Goal: Task Accomplishment & Management: Complete application form

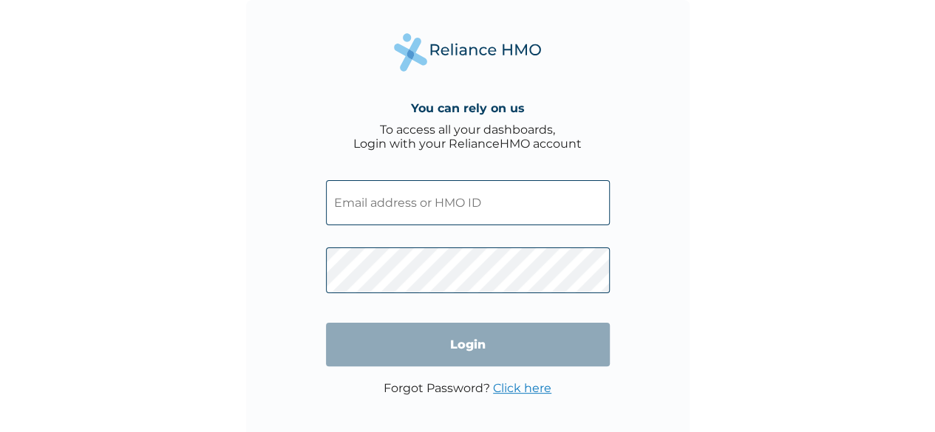
click at [495, 206] on input "text" at bounding box center [468, 202] width 284 height 45
type input "MHP/10125/A"
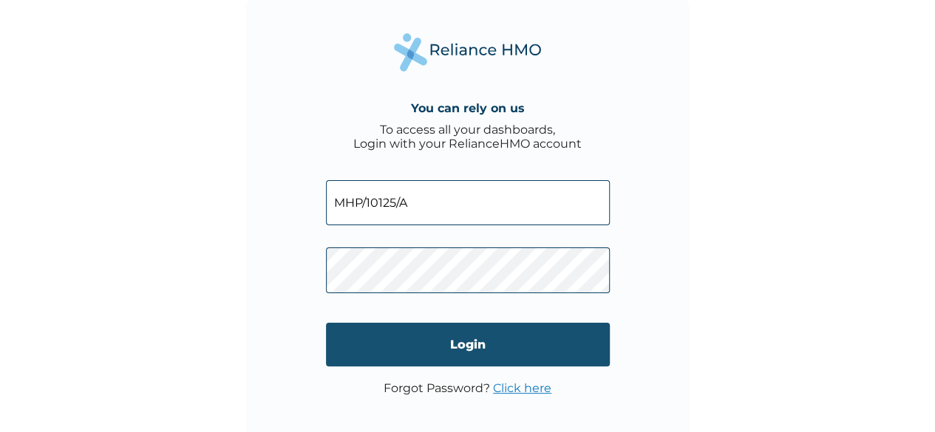
click at [486, 337] on input "Login" at bounding box center [468, 345] width 284 height 44
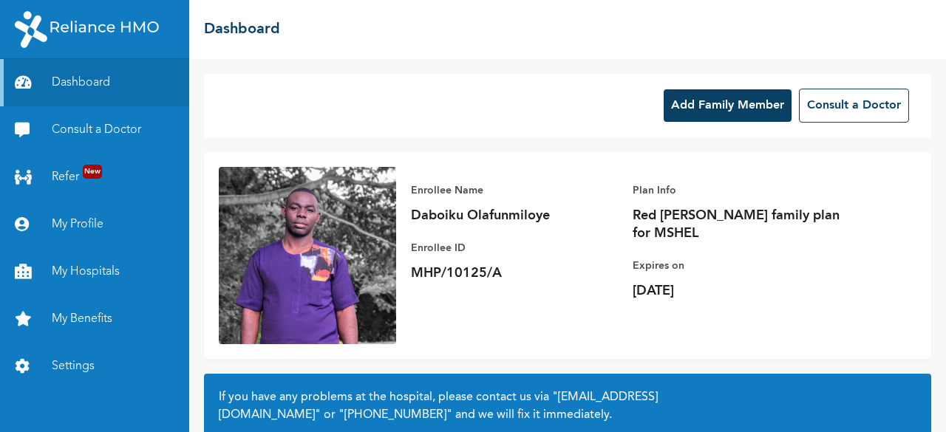
click at [688, 103] on button "Add Family Member" at bounding box center [728, 105] width 128 height 33
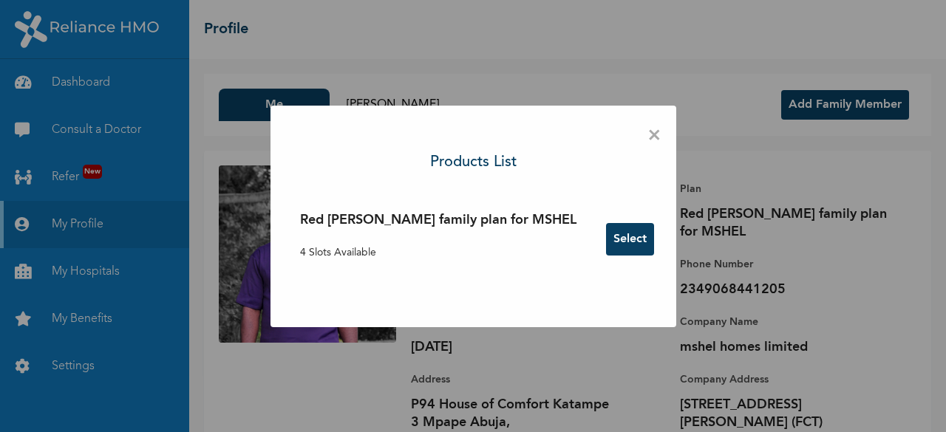
click at [606, 235] on button "Select" at bounding box center [630, 239] width 48 height 33
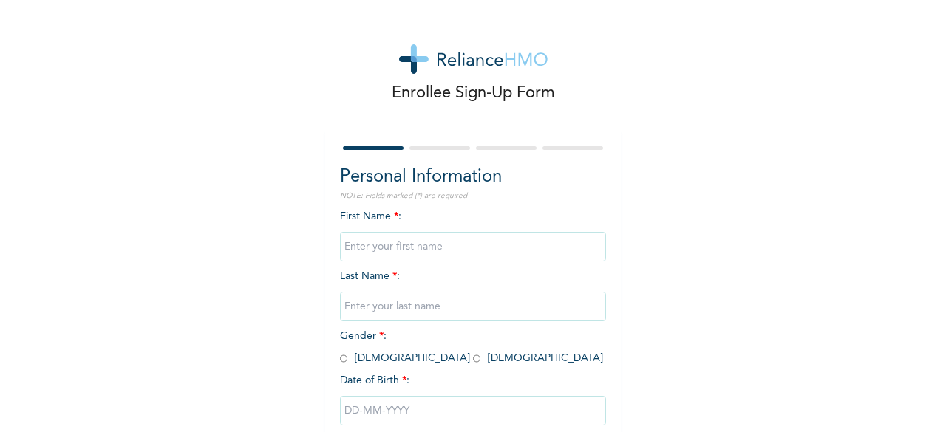
click at [436, 242] on input "text" at bounding box center [473, 247] width 266 height 30
type input "Oluwajoba"
click at [408, 309] on input "text" at bounding box center [473, 307] width 266 height 30
type input "Daboiku"
click at [340, 358] on input "radio" at bounding box center [343, 359] width 7 height 14
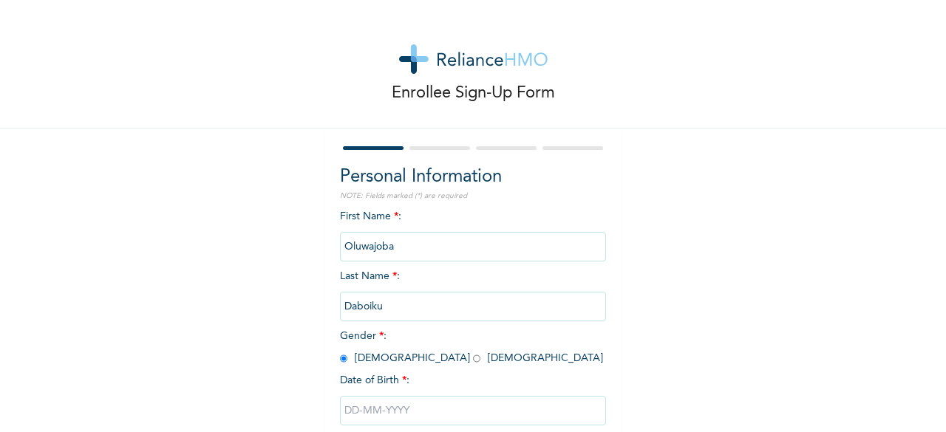
radio input "true"
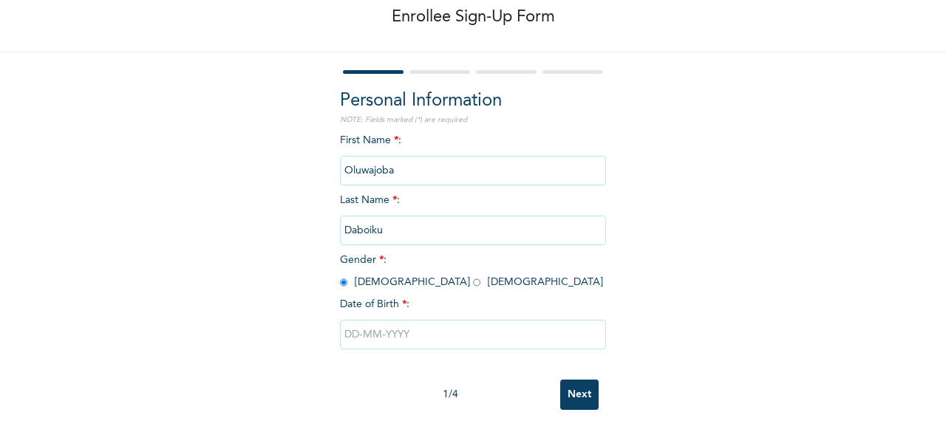
click at [425, 320] on input "text" at bounding box center [473, 335] width 266 height 30
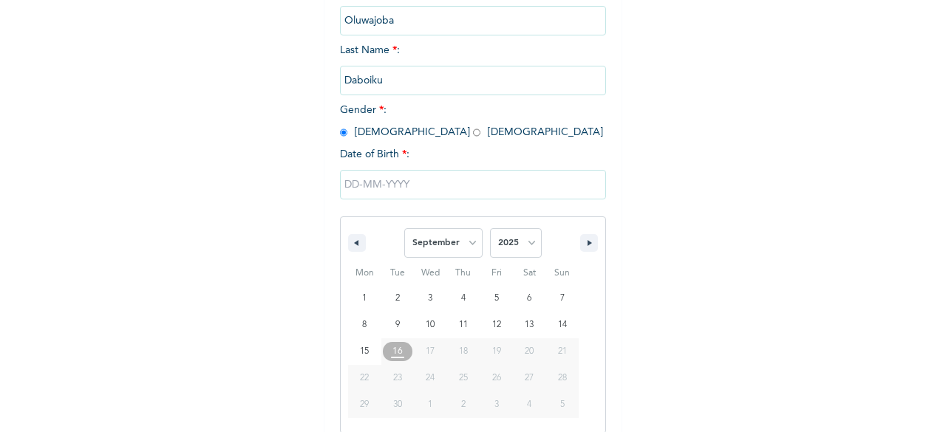
scroll to position [240, 0]
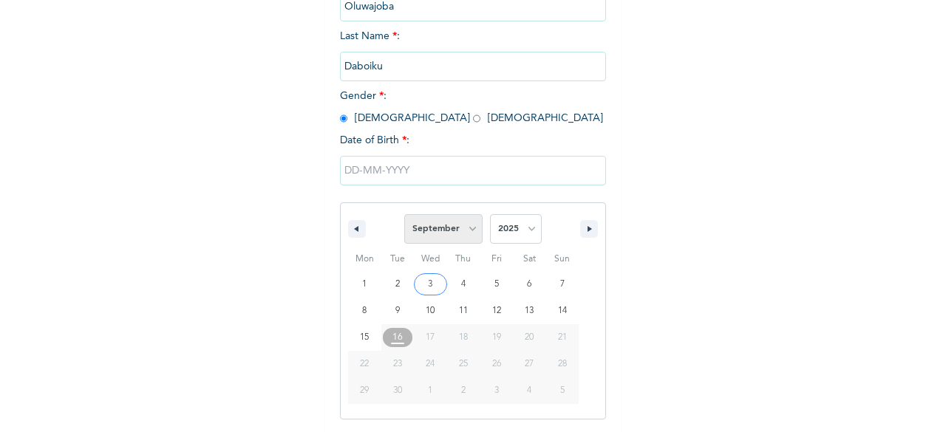
click at [438, 231] on select "January February March April May June July August September October November De…" at bounding box center [443, 229] width 78 height 30
select select "0"
click at [404, 216] on select "January February March April May June July August September October November De…" at bounding box center [443, 229] width 78 height 30
click at [519, 233] on select "2025 2024 2023 2022 2021 2020 2019 2018 2017 2016 2015 2014 2013 2012 2011 2010…" at bounding box center [516, 229] width 52 height 30
select select "2019"
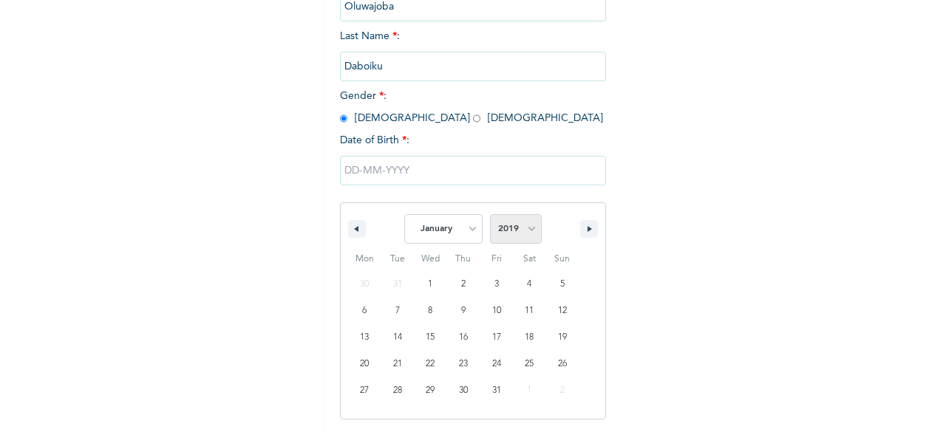
click at [490, 216] on select "2025 2024 2023 2022 2021 2020 2019 2018 2017 2016 2015 2014 2013 2012 2011 2010…" at bounding box center [516, 229] width 52 height 30
type input "[DATE]"
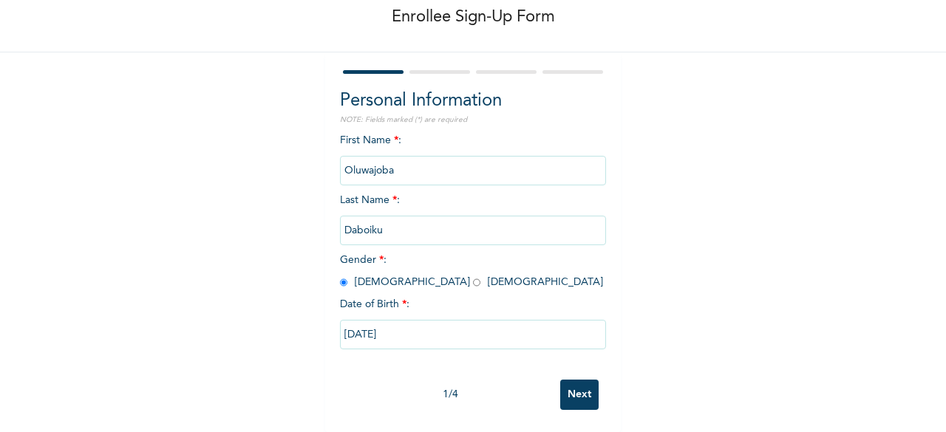
click at [570, 381] on input "Next" at bounding box center [579, 395] width 38 height 30
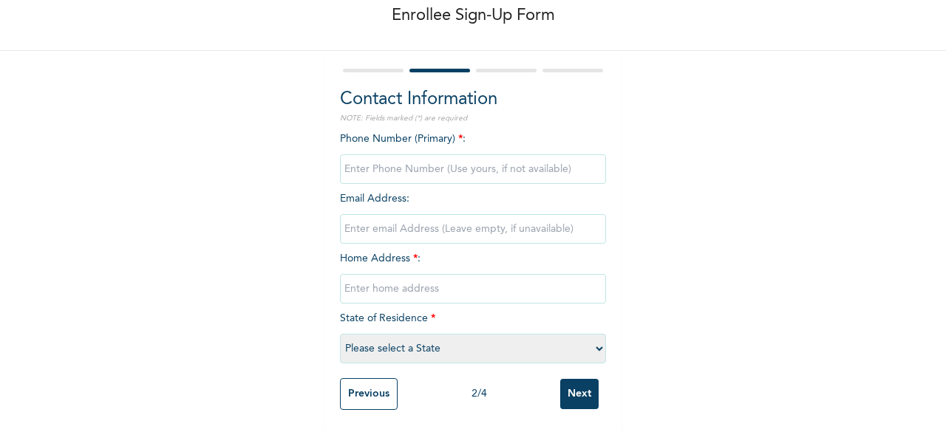
click at [442, 158] on input "phone" at bounding box center [473, 170] width 266 height 30
type input "07061231623"
click at [413, 276] on input "text" at bounding box center [473, 289] width 266 height 30
type input "P94 House of Comfort Katample 3,"
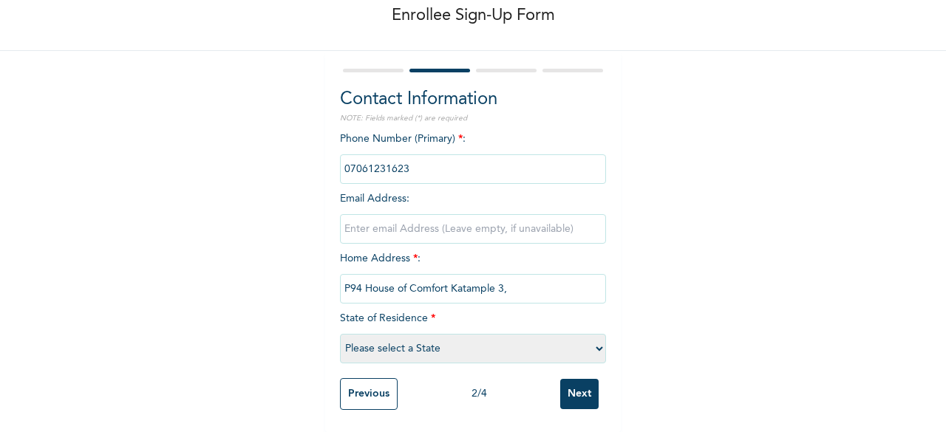
type input "[EMAIL_ADDRESS][DOMAIN_NAME]"
drag, startPoint x: 478, startPoint y: 213, endPoint x: 300, endPoint y: 219, distance: 177.5
click at [300, 219] on div "Enrollee Sign-Up Form Contact Information NOTE: Fields marked (*) are required …" at bounding box center [473, 177] width 946 height 510
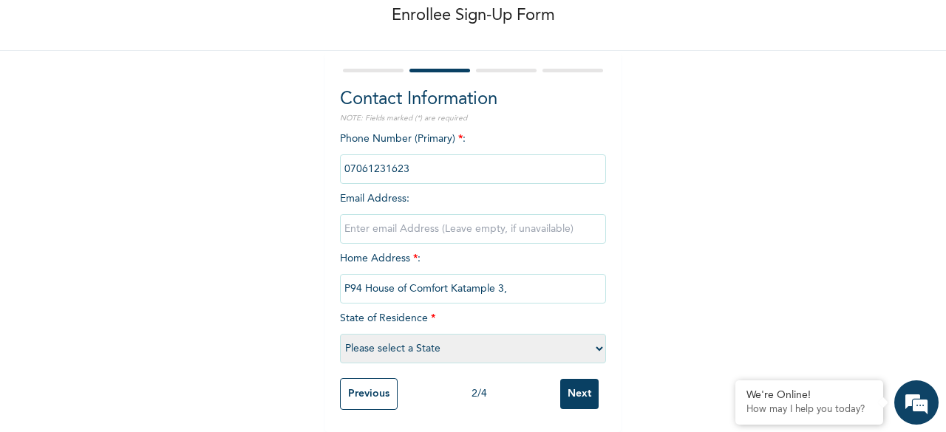
click at [741, 217] on div "Enrollee Sign-Up Form Contact Information NOTE: Fields marked (*) are required …" at bounding box center [473, 177] width 946 height 510
click at [575, 334] on select "Please select a State [PERSON_NAME] (FCT) [PERSON_NAME] Ibom [GEOGRAPHIC_DATA] …" at bounding box center [473, 349] width 266 height 30
select select "15"
click at [340, 334] on select "Please select a State [PERSON_NAME] (FCT) [PERSON_NAME] Ibom [GEOGRAPHIC_DATA] …" at bounding box center [473, 349] width 266 height 30
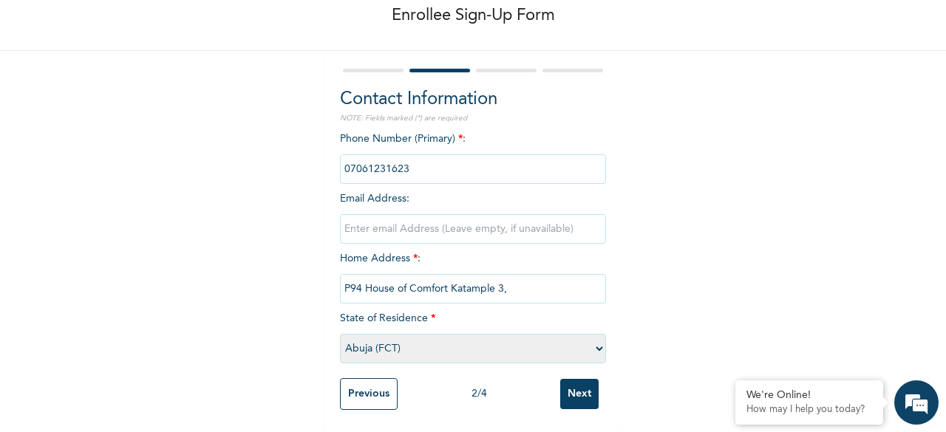
click at [580, 379] on input "Next" at bounding box center [579, 394] width 38 height 30
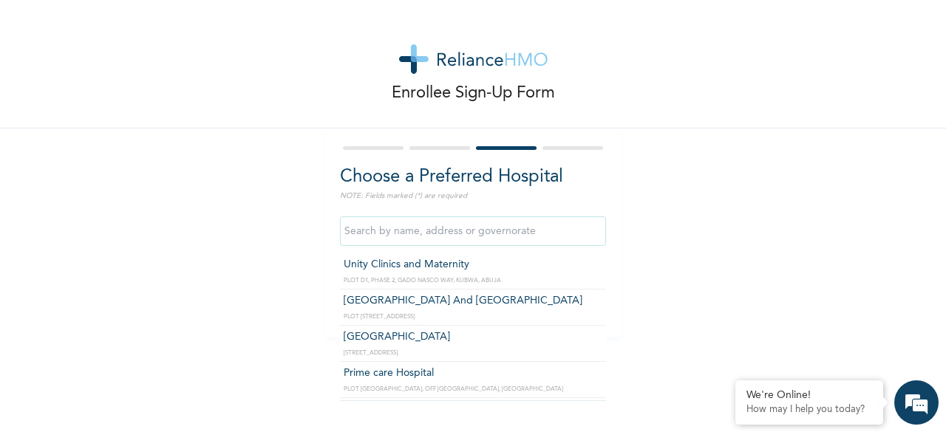
click at [398, 228] on input "text" at bounding box center [473, 232] width 266 height 30
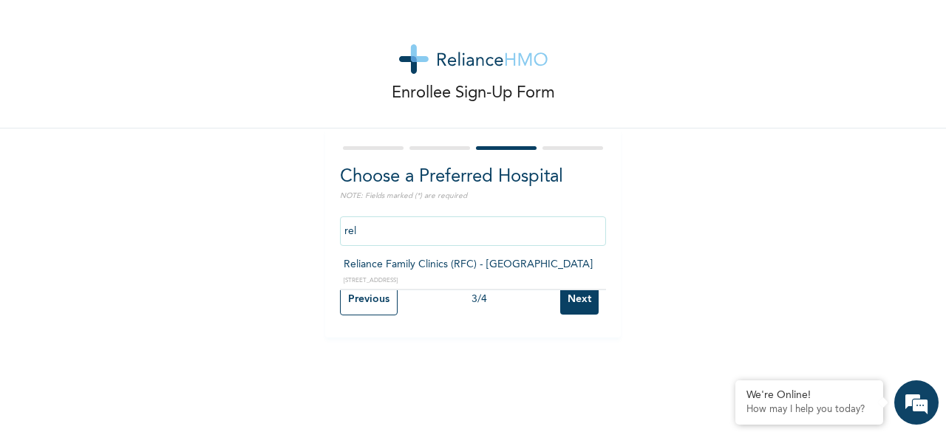
type input "Reliance Family Clinics (RFC) - [GEOGRAPHIC_DATA]"
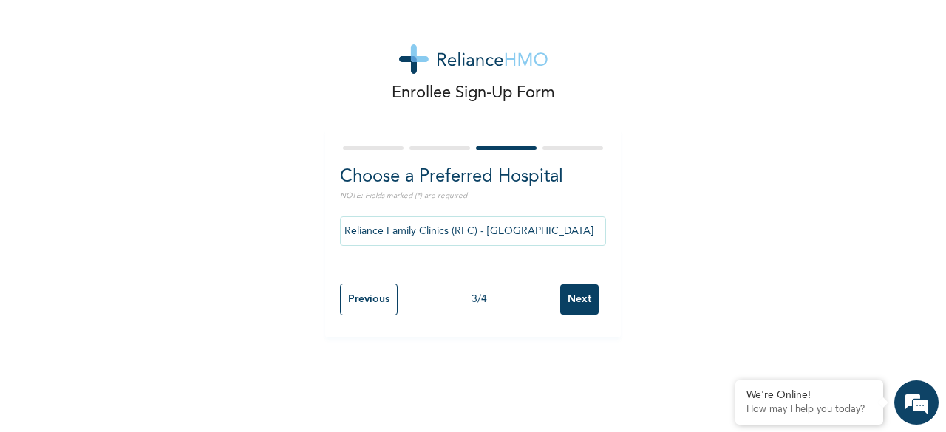
click at [579, 302] on input "Next" at bounding box center [579, 300] width 38 height 30
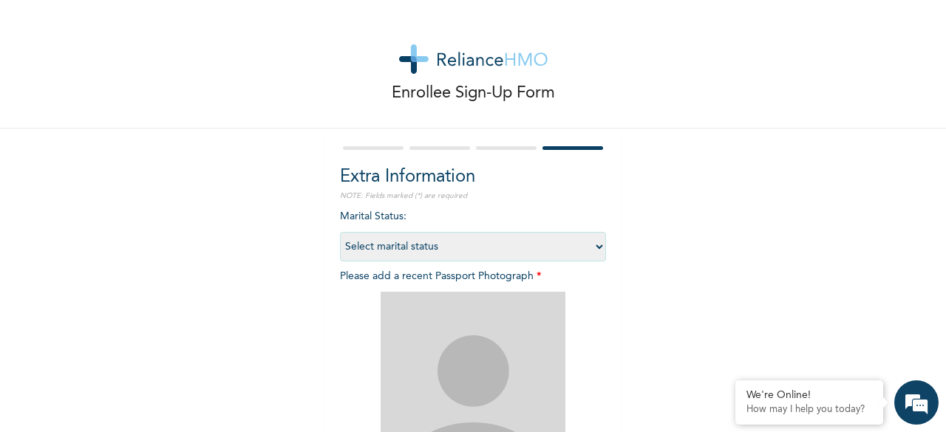
click at [515, 258] on select "Select marital status [DEMOGRAPHIC_DATA] Married [DEMOGRAPHIC_DATA] Widow/[DEMO…" at bounding box center [473, 247] width 266 height 30
select select "1"
click at [340, 232] on select "Select marital status [DEMOGRAPHIC_DATA] Married [DEMOGRAPHIC_DATA] Widow/[DEMO…" at bounding box center [473, 247] width 266 height 30
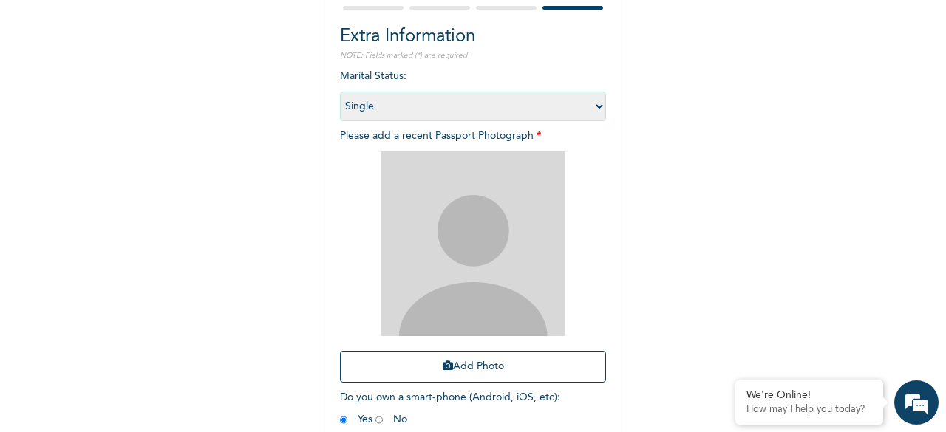
scroll to position [216, 0]
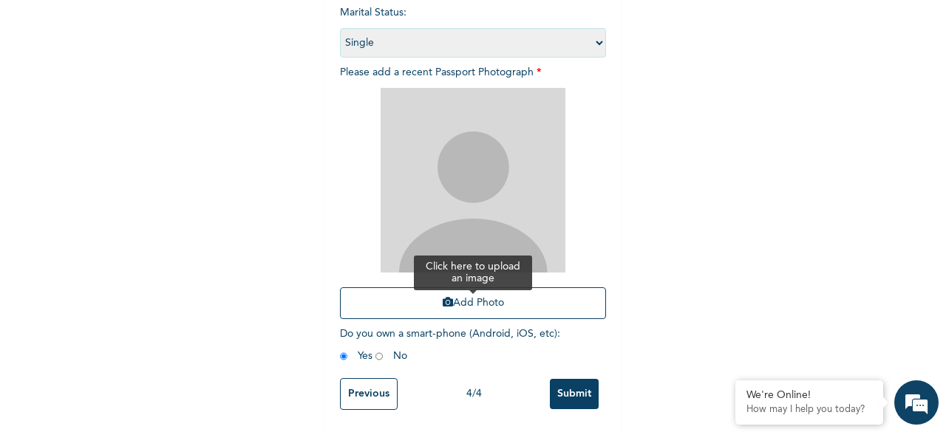
click at [467, 295] on button "Add Photo" at bounding box center [473, 304] width 266 height 32
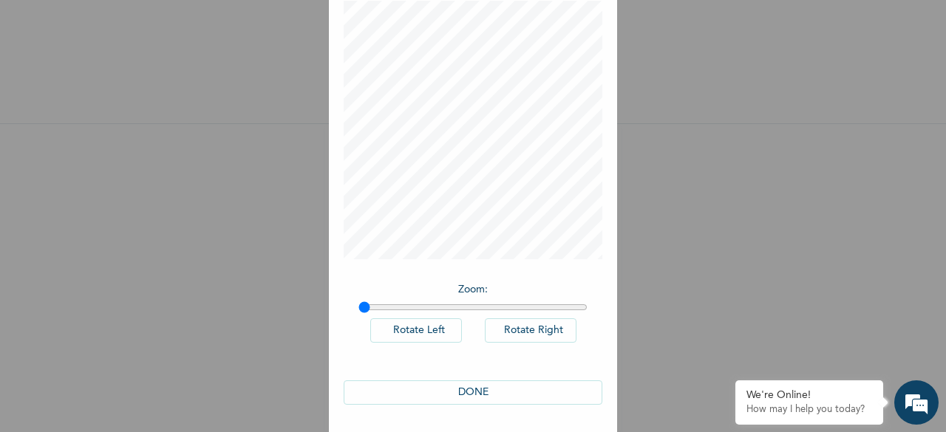
scroll to position [83, 0]
click at [458, 393] on button "DONE" at bounding box center [473, 392] width 259 height 24
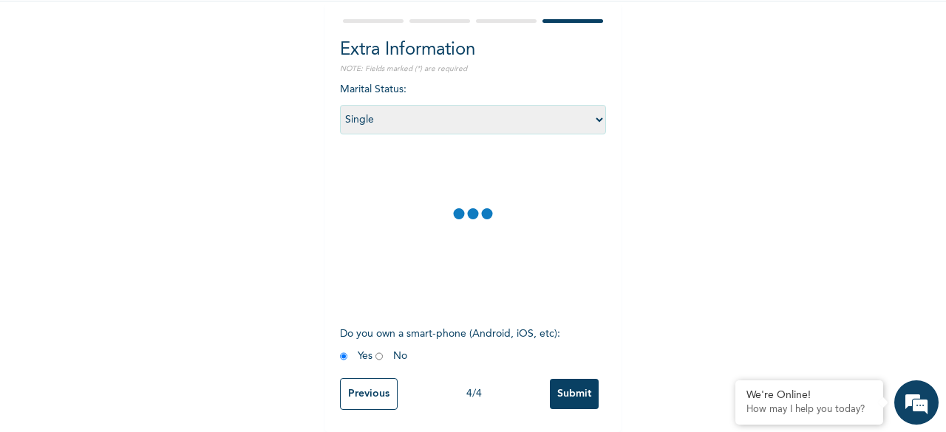
scroll to position [138, 0]
click at [376, 350] on input "radio" at bounding box center [379, 357] width 7 height 14
radio input "true"
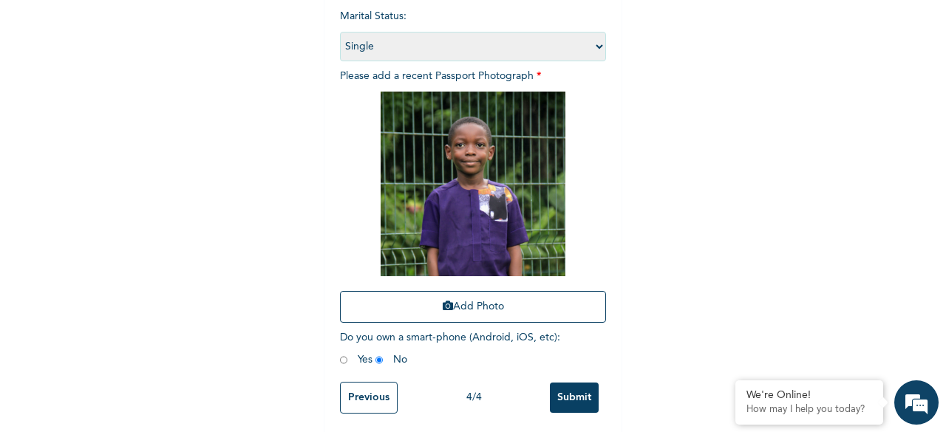
scroll to position [216, 0]
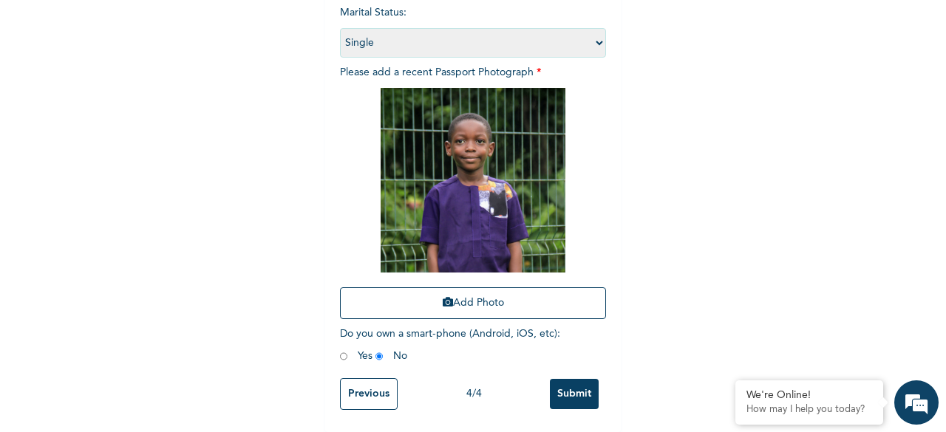
click at [370, 379] on input "Previous" at bounding box center [369, 395] width 58 height 32
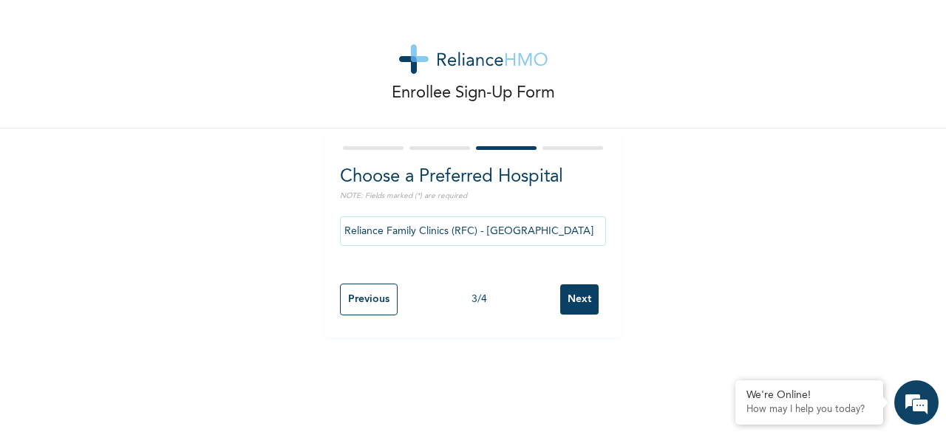
click at [369, 309] on input "Previous" at bounding box center [369, 300] width 58 height 32
select select "15"
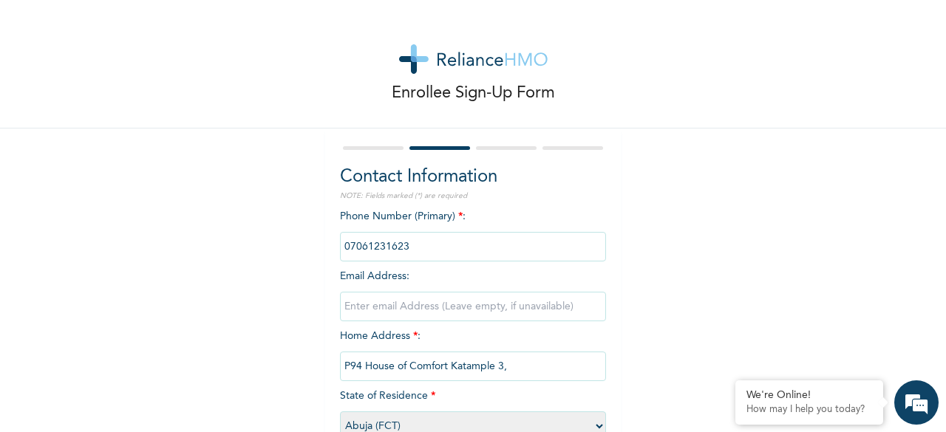
click at [392, 303] on input "email" at bounding box center [473, 307] width 266 height 30
type input "[EMAIL_ADDRESS][DOMAIN_NAME]"
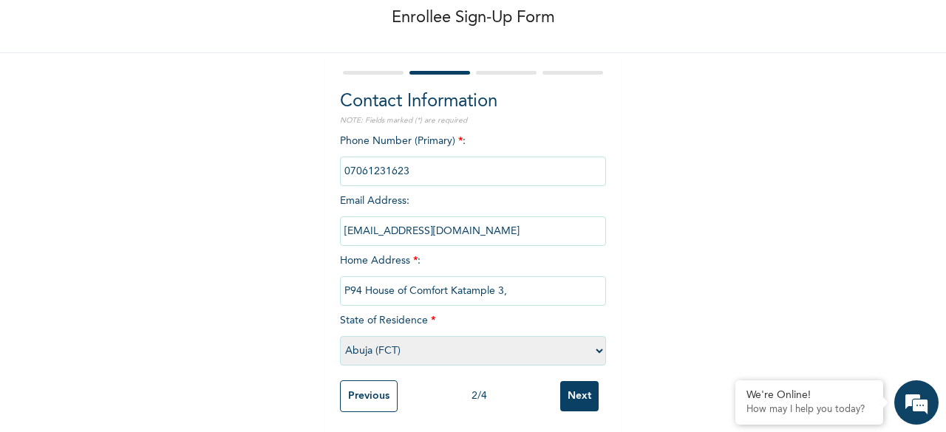
scroll to position [90, 0]
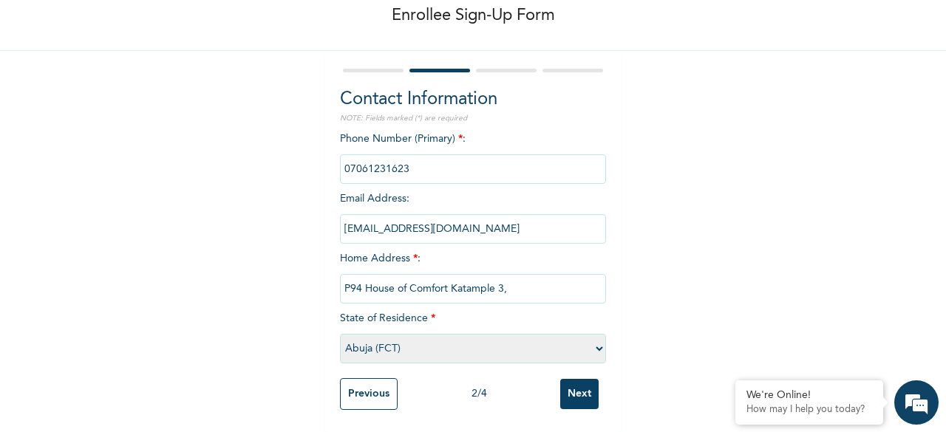
click at [571, 379] on input "Next" at bounding box center [579, 394] width 38 height 30
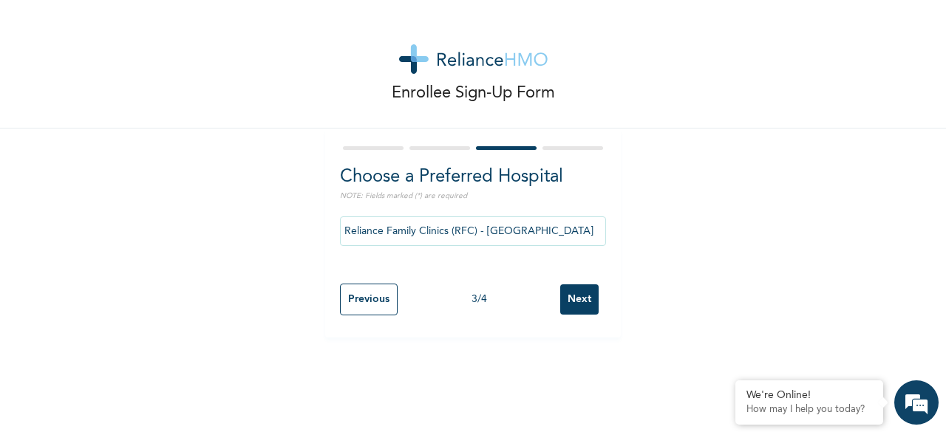
scroll to position [0, 0]
click at [581, 299] on input "Next" at bounding box center [579, 300] width 38 height 30
select select "1"
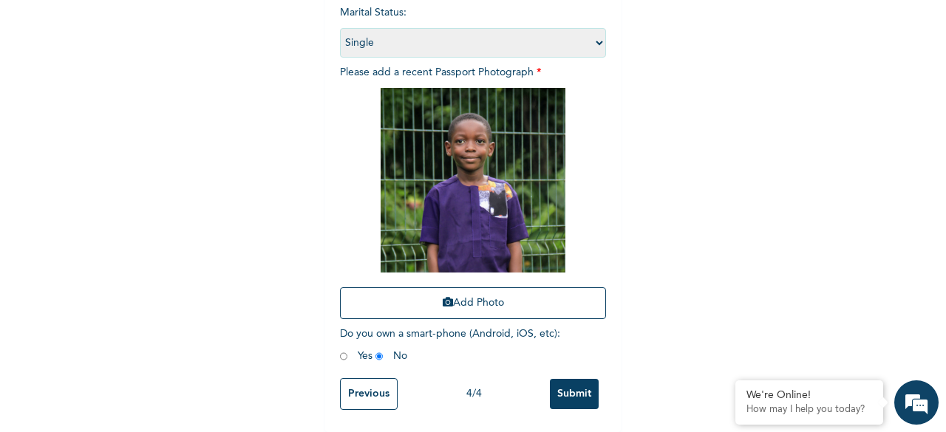
scroll to position [216, 0]
click at [577, 381] on input "Submit" at bounding box center [574, 394] width 49 height 30
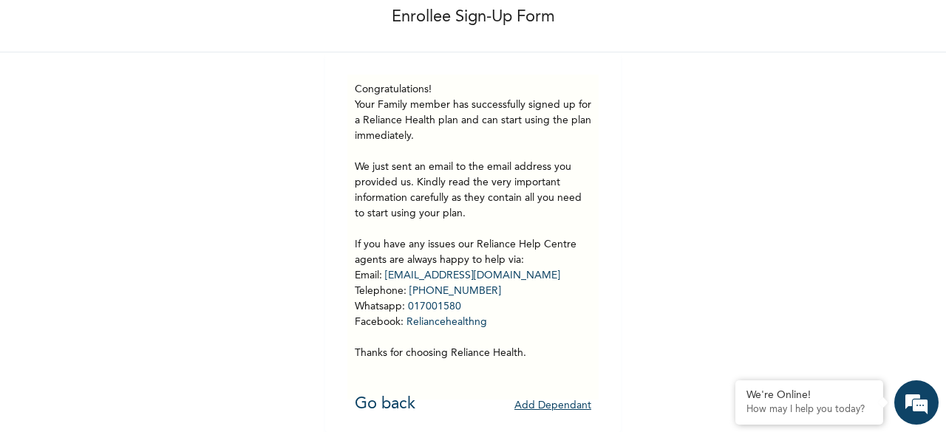
scroll to position [88, 0]
click at [393, 396] on link "Go back" at bounding box center [385, 404] width 61 height 16
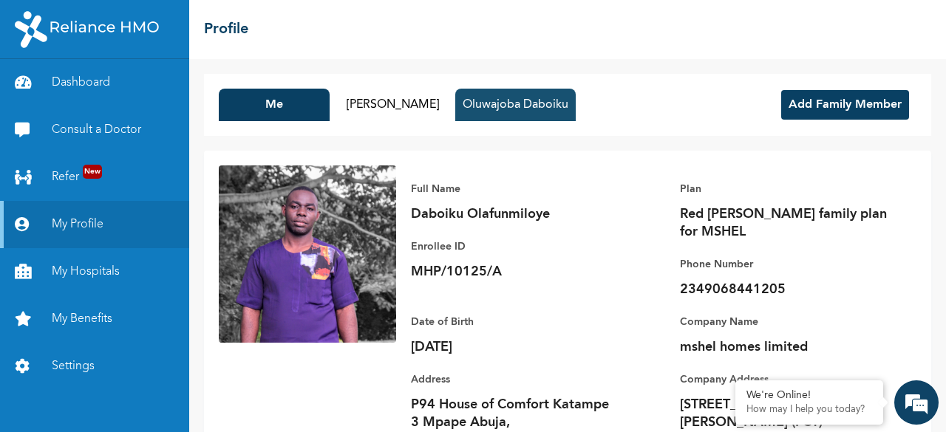
click at [536, 111] on button "Oluwajoba Daboiku" at bounding box center [515, 105] width 121 height 33
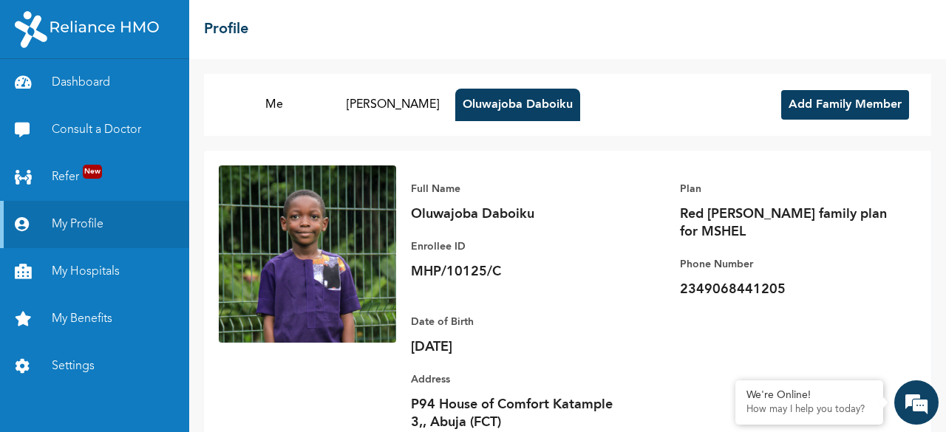
click at [831, 106] on button "Add Family Member" at bounding box center [845, 105] width 128 height 30
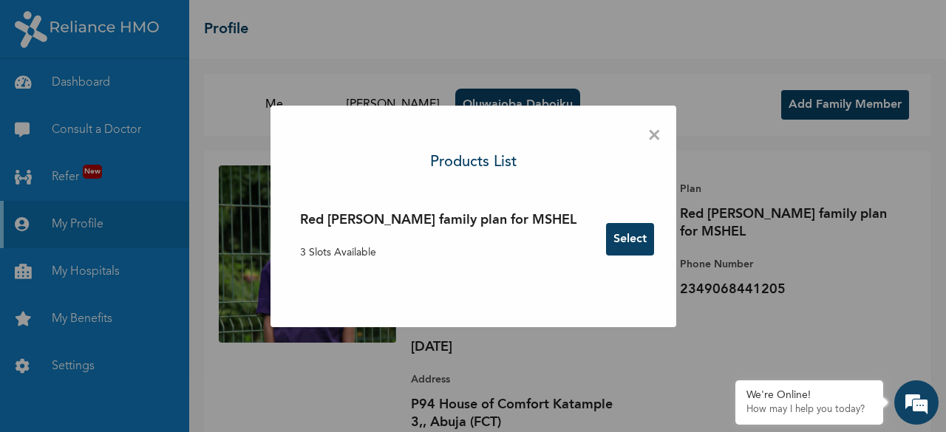
click at [606, 241] on button "Select" at bounding box center [630, 239] width 48 height 33
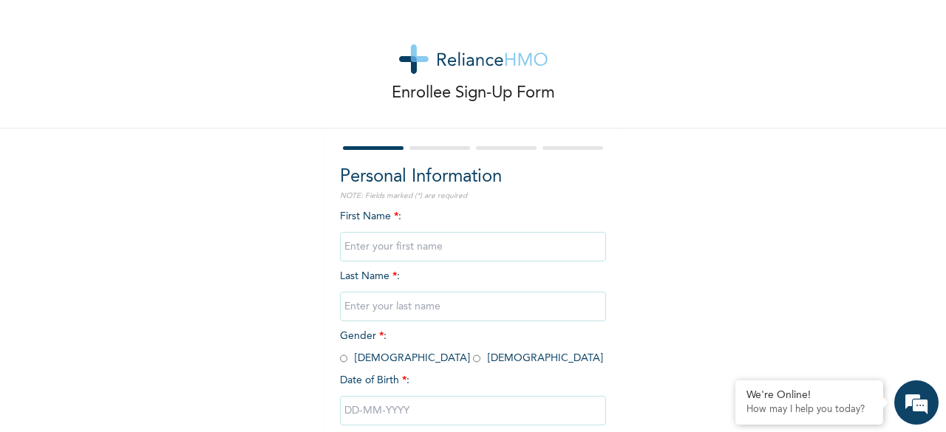
click at [371, 248] on input "text" at bounding box center [473, 247] width 266 height 30
type input "Oluwajomiloju"
click at [421, 307] on input "text" at bounding box center [473, 307] width 266 height 30
type input "Daboiku"
click at [340, 359] on input "radio" at bounding box center [343, 359] width 7 height 14
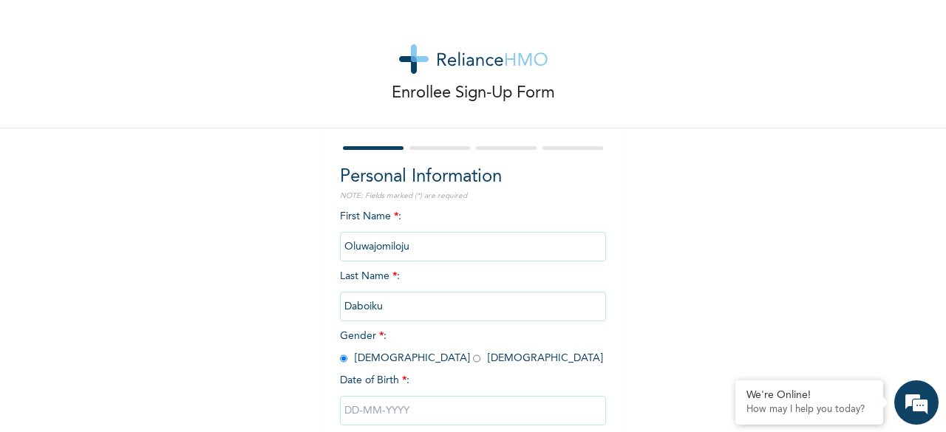
radio input "true"
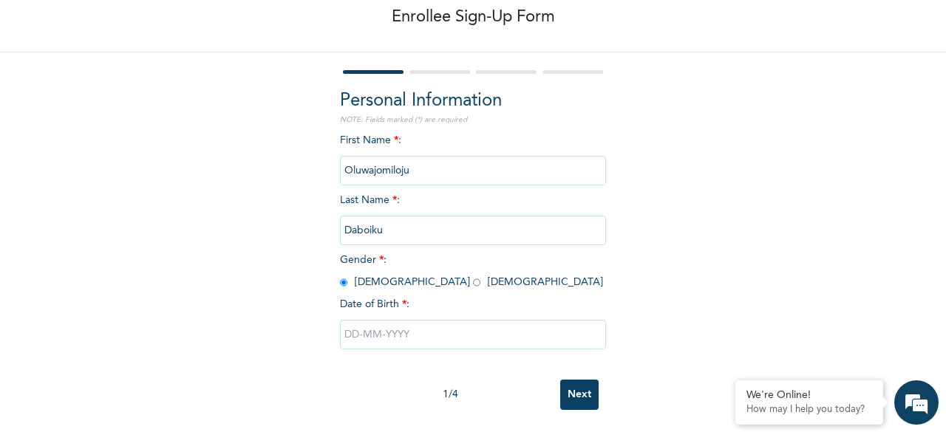
scroll to position [89, 0]
click at [455, 325] on input "text" at bounding box center [473, 335] width 266 height 30
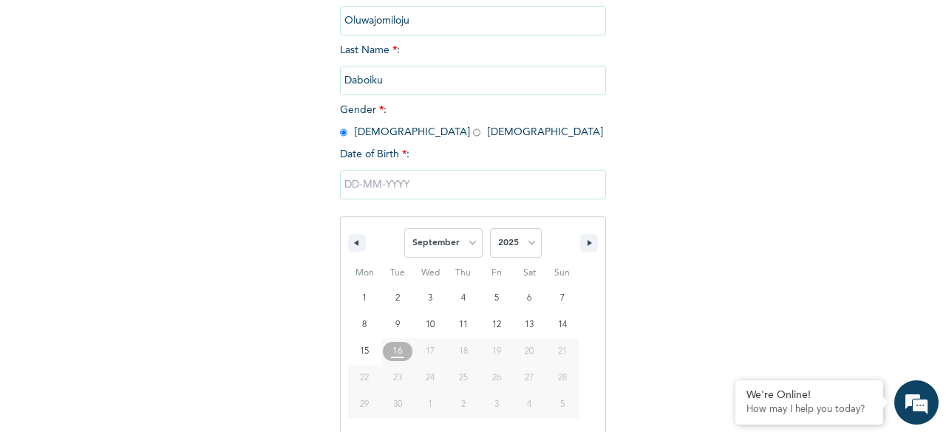
scroll to position [240, 0]
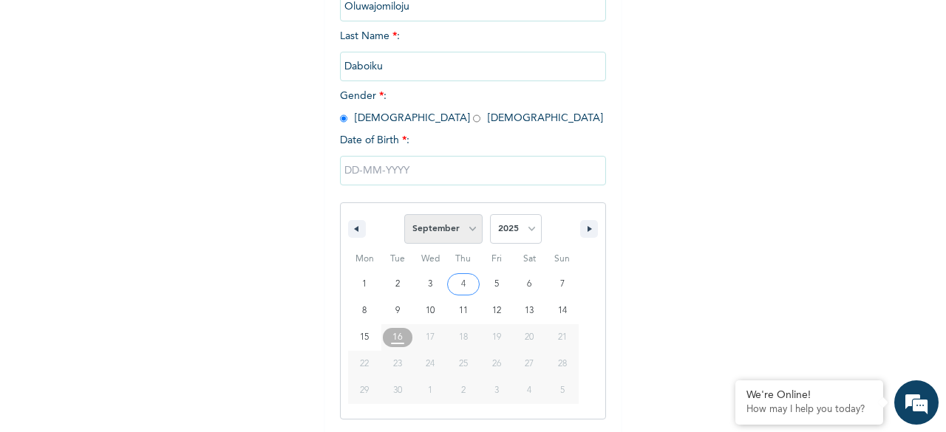
click at [468, 231] on select "January February March April May June July August September October November De…" at bounding box center [443, 229] width 78 height 30
select select "4"
click at [404, 216] on select "January February March April May June July August September October November De…" at bounding box center [443, 229] width 78 height 30
type input "[DATE]"
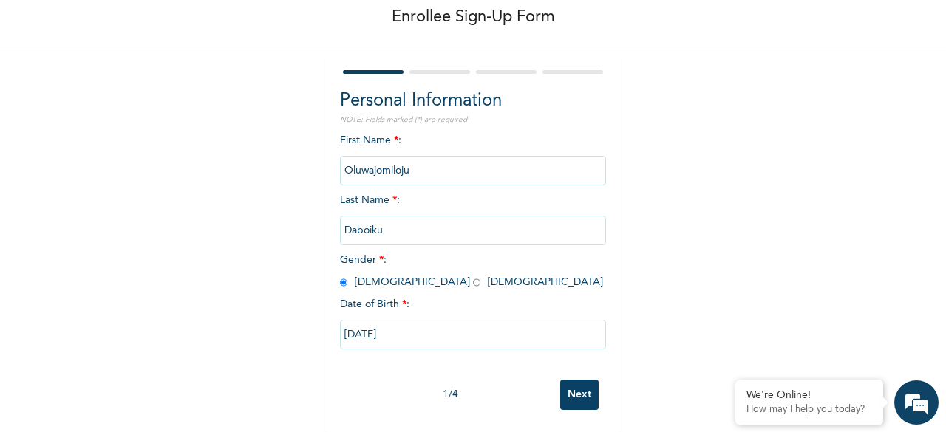
click at [413, 325] on input "[DATE]" at bounding box center [473, 335] width 266 height 30
select select "4"
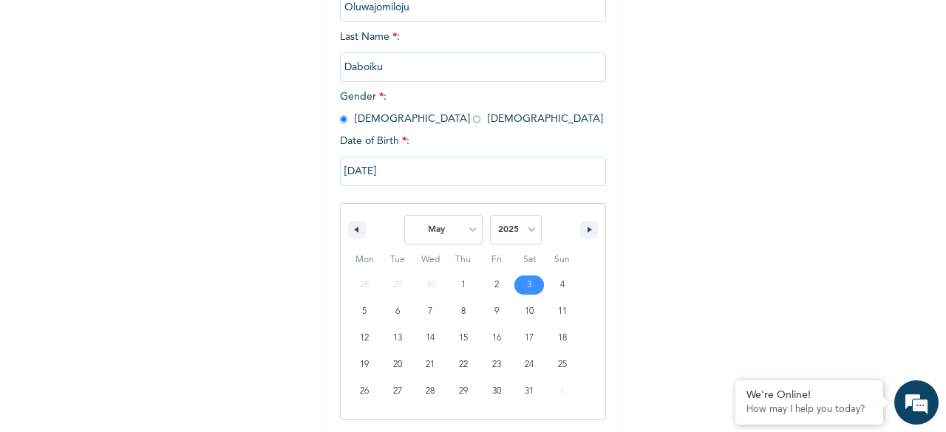
scroll to position [240, 0]
click at [512, 234] on select "2025 2024 2023 2022 2021 2020 2019 2018 2017 2016 2015 2014 2013 2012 2011 2010…" at bounding box center [516, 229] width 52 height 30
select select "2020"
click at [490, 216] on select "2025 2024 2023 2022 2021 2020 2019 2018 2017 2016 2015 2014 2013 2012 2011 2010…" at bounding box center [516, 229] width 52 height 30
type input "[DATE]"
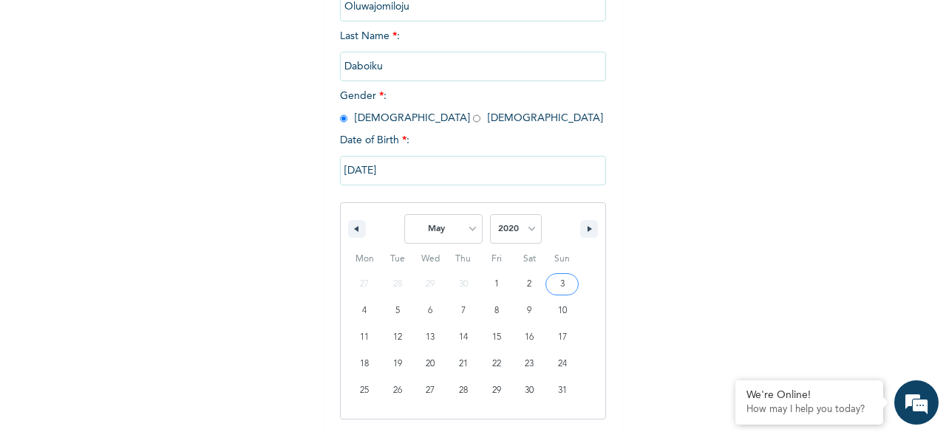
scroll to position [89, 0]
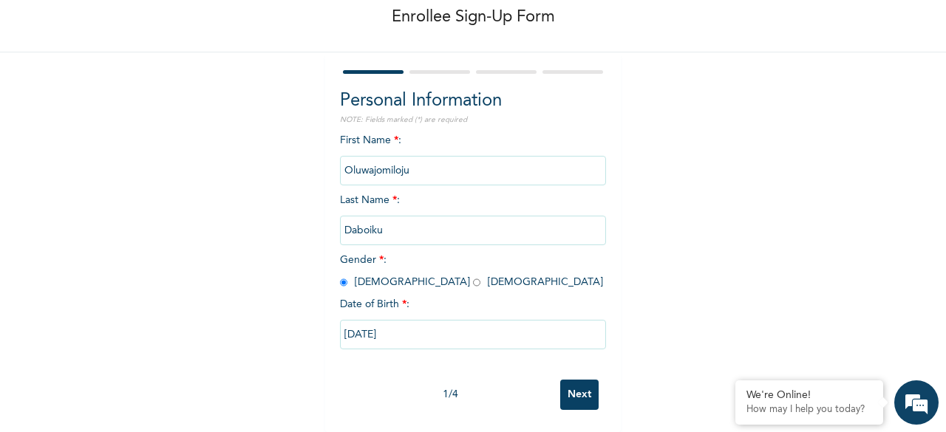
click at [370, 325] on input "[DATE]" at bounding box center [473, 335] width 266 height 30
select select "4"
select select "2020"
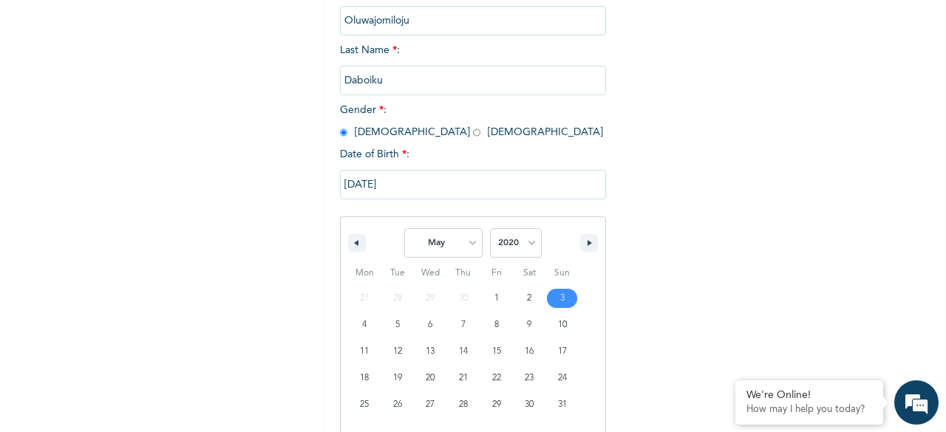
scroll to position [240, 0]
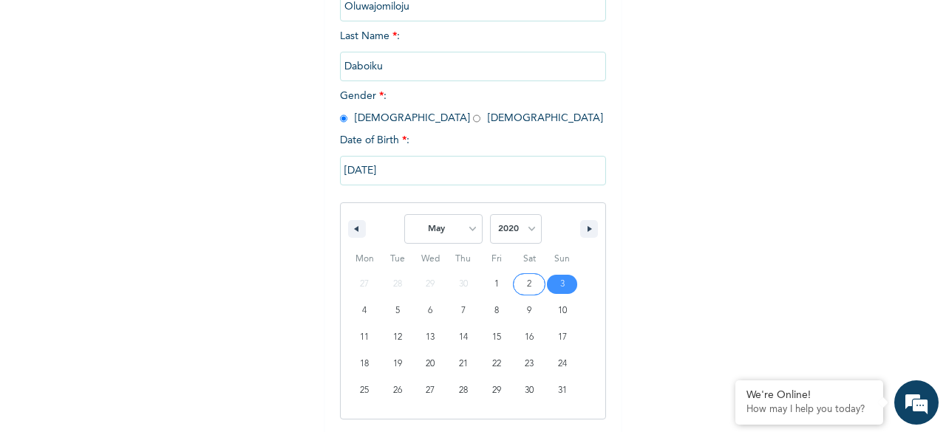
type input "[DATE]"
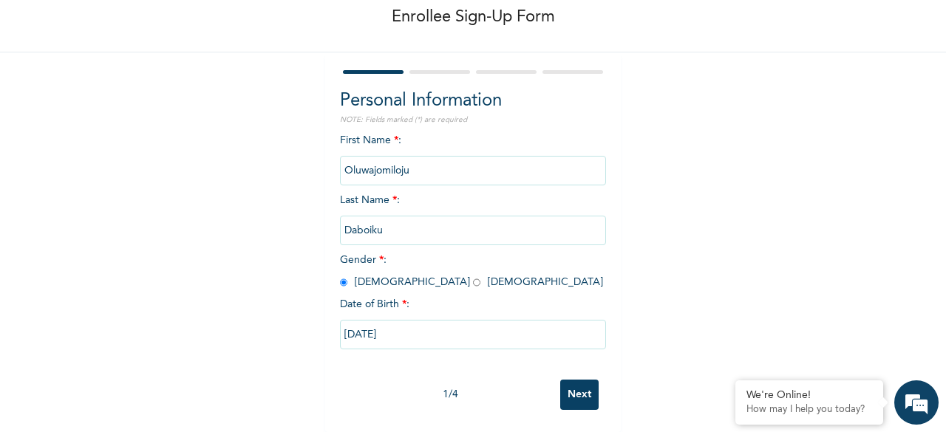
scroll to position [89, 0]
click at [574, 381] on input "Next" at bounding box center [579, 395] width 38 height 30
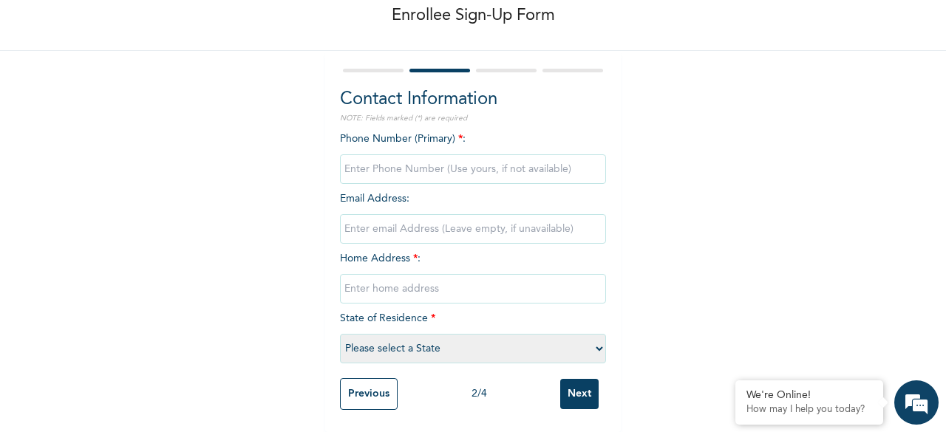
click at [471, 157] on input "phone" at bounding box center [473, 170] width 266 height 30
type input "07061231623"
click at [466, 218] on input "email" at bounding box center [473, 229] width 266 height 30
type input "[EMAIL_ADDRESS][DOMAIN_NAME]"
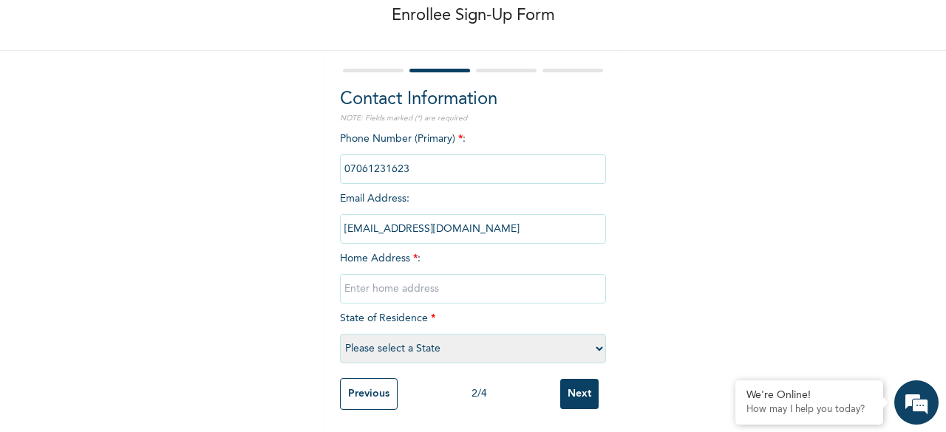
type input "P94 House of Comfort Katample 3,"
click at [438, 335] on select "Please select a State [PERSON_NAME] (FCT) [PERSON_NAME] Ibom [GEOGRAPHIC_DATA] …" at bounding box center [473, 349] width 266 height 30
select select "15"
click at [340, 334] on select "Please select a State [PERSON_NAME] (FCT) [PERSON_NAME] Ibom [GEOGRAPHIC_DATA] …" at bounding box center [473, 349] width 266 height 30
click at [569, 384] on input "Next" at bounding box center [579, 394] width 38 height 30
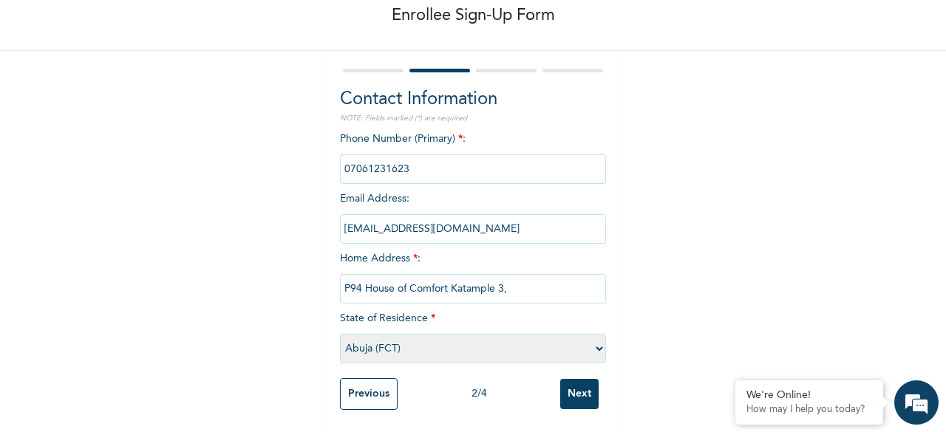
scroll to position [0, 0]
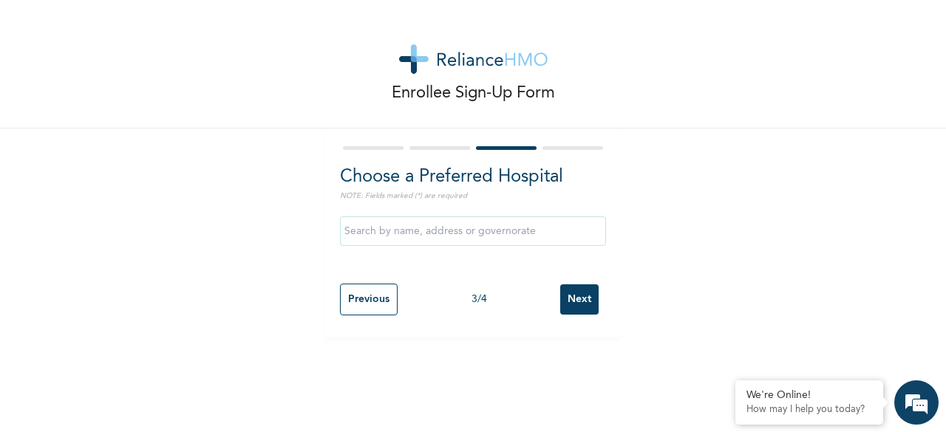
click at [532, 225] on input "text" at bounding box center [473, 232] width 266 height 30
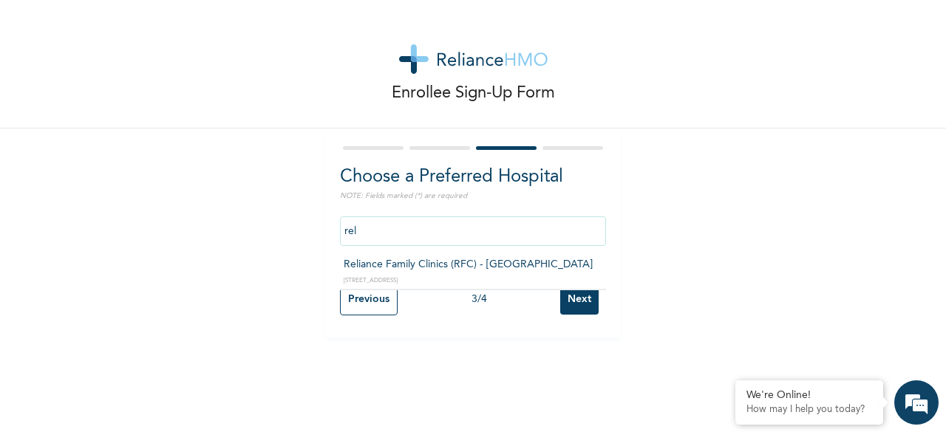
type input "Reliance Family Clinics (RFC) - [GEOGRAPHIC_DATA]"
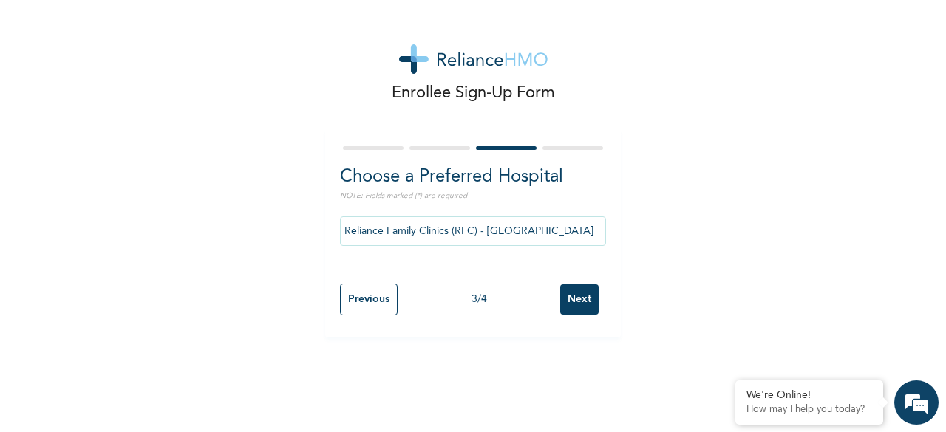
click at [572, 301] on input "Next" at bounding box center [579, 300] width 38 height 30
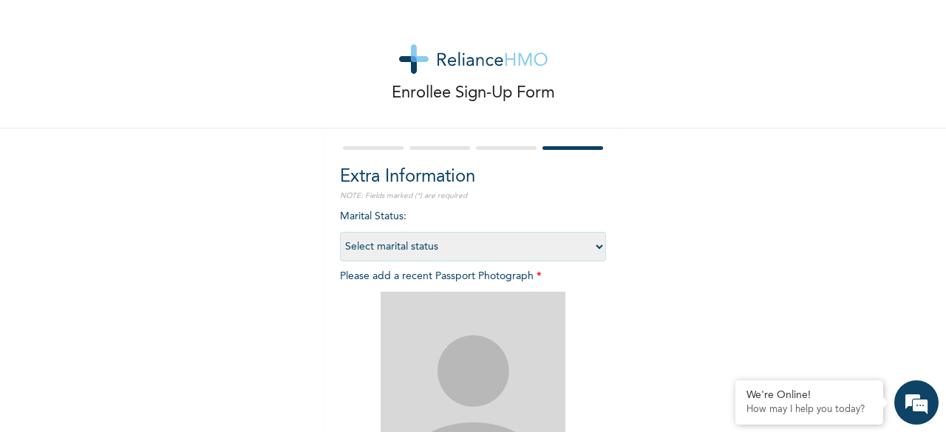
click at [464, 248] on select "Select marital status [DEMOGRAPHIC_DATA] Married [DEMOGRAPHIC_DATA] Widow/[DEMO…" at bounding box center [473, 247] width 266 height 30
select select "1"
click at [340, 232] on select "Select marital status [DEMOGRAPHIC_DATA] Married [DEMOGRAPHIC_DATA] Widow/[DEMO…" at bounding box center [473, 247] width 266 height 30
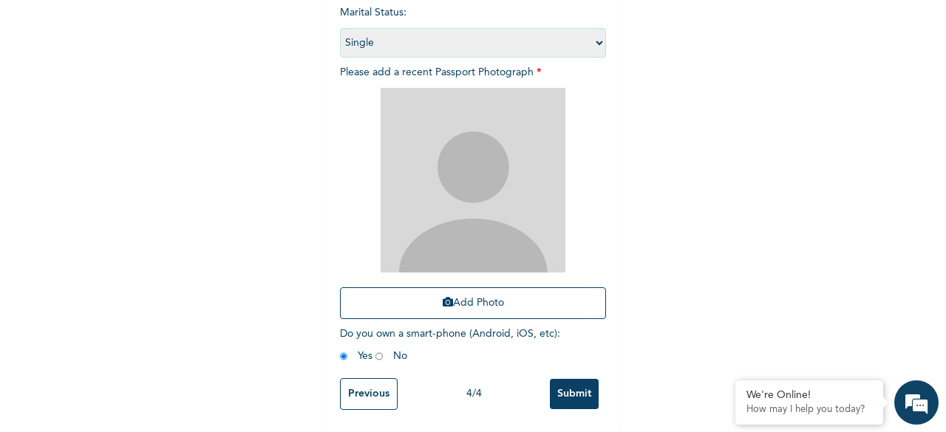
scroll to position [216, 0]
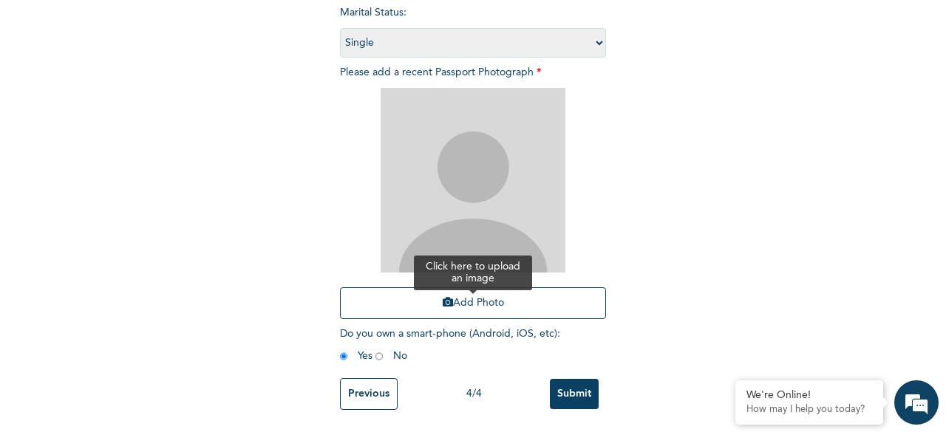
click at [489, 296] on button "Add Photo" at bounding box center [473, 304] width 266 height 32
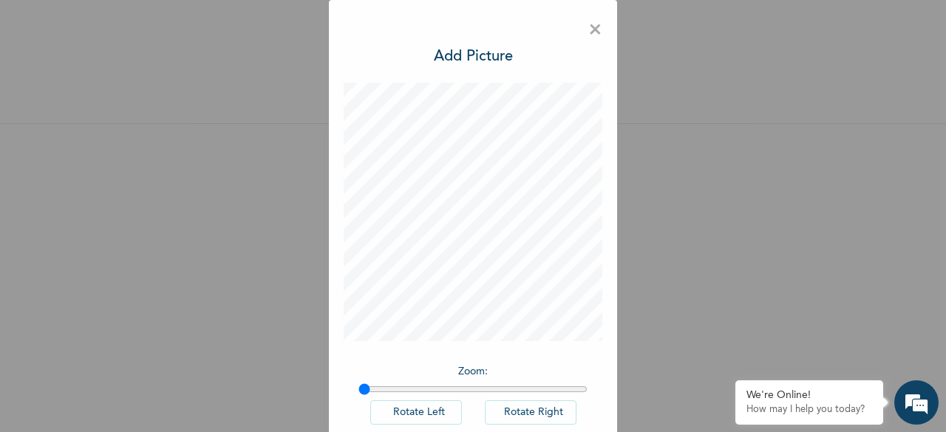
scroll to position [16, 0]
drag, startPoint x: 364, startPoint y: 388, endPoint x: 470, endPoint y: 391, distance: 106.5
type input "1.51"
click at [470, 391] on input "range" at bounding box center [473, 390] width 229 height 12
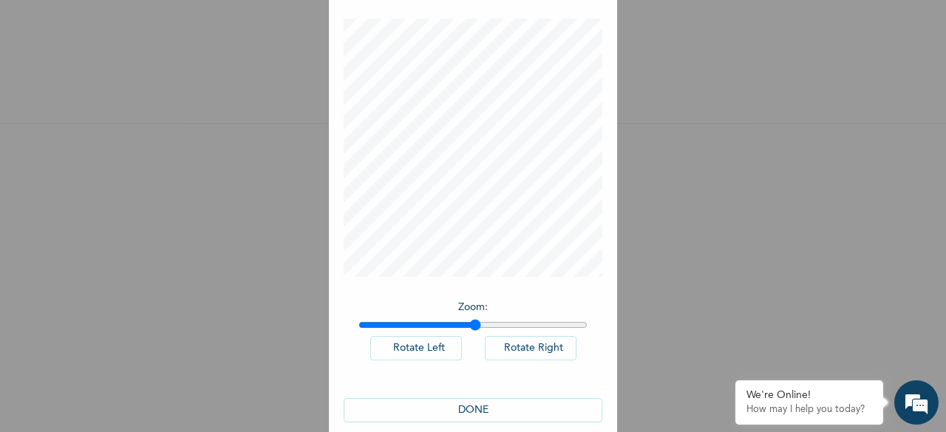
scroll to position [83, 0]
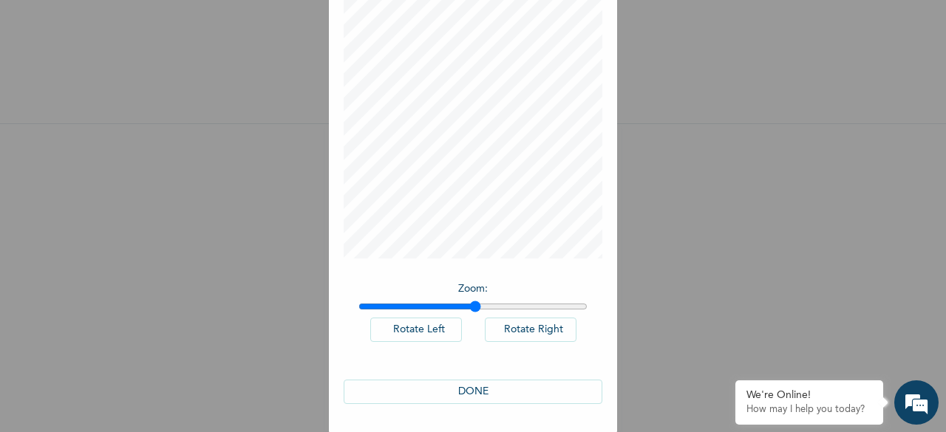
click at [478, 394] on button "DONE" at bounding box center [473, 392] width 259 height 24
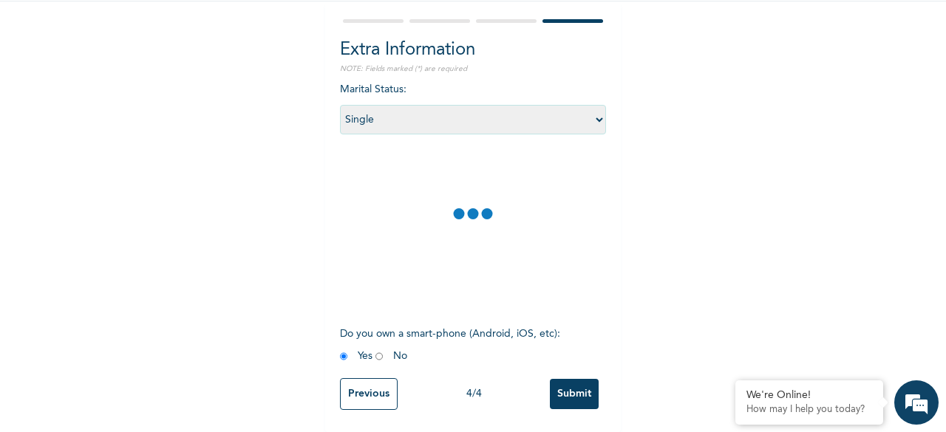
scroll to position [138, 0]
click at [376, 350] on input "radio" at bounding box center [379, 357] width 7 height 14
radio input "true"
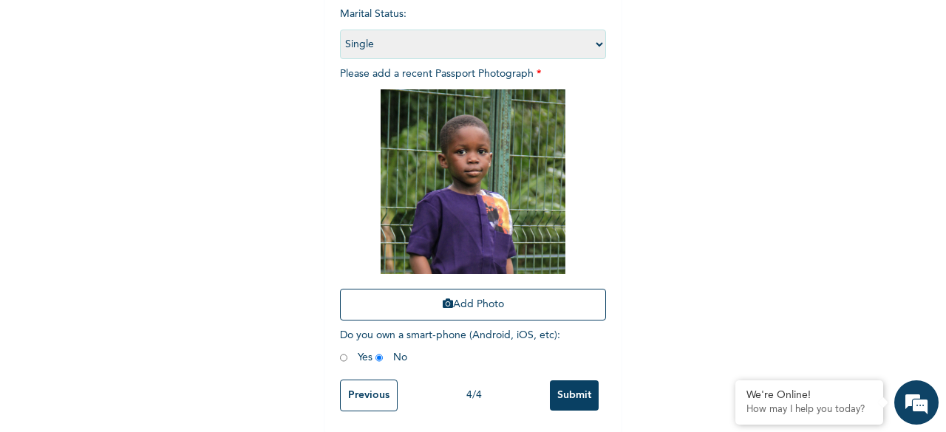
scroll to position [216, 0]
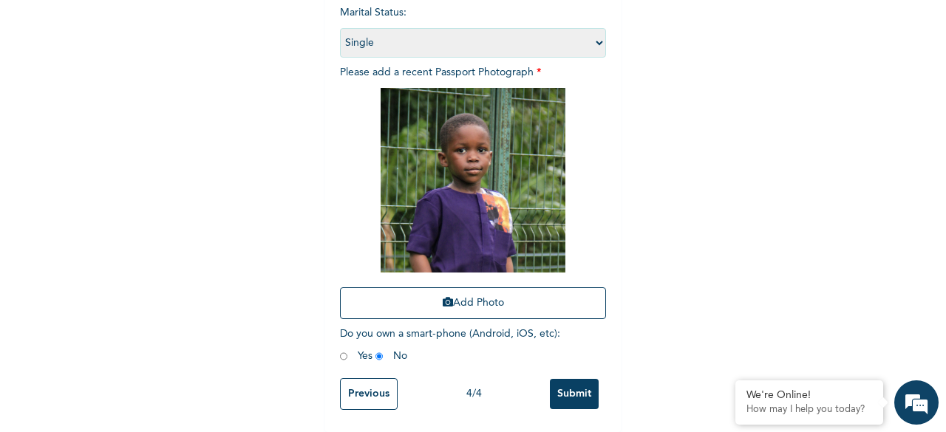
click at [577, 379] on input "Submit" at bounding box center [574, 394] width 49 height 30
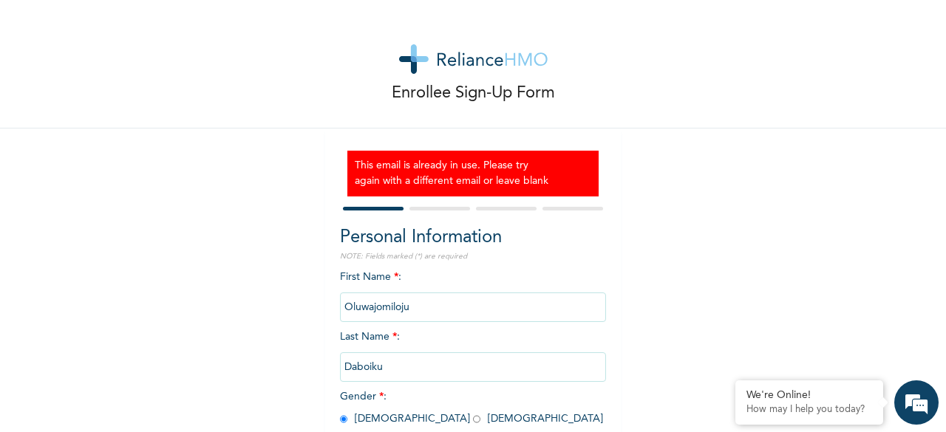
scroll to position [149, 0]
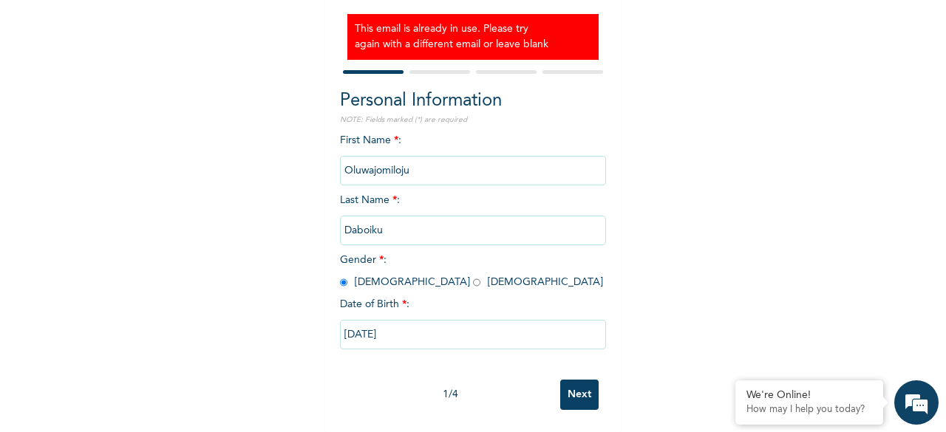
click at [577, 381] on input "Next" at bounding box center [579, 395] width 38 height 30
select select "15"
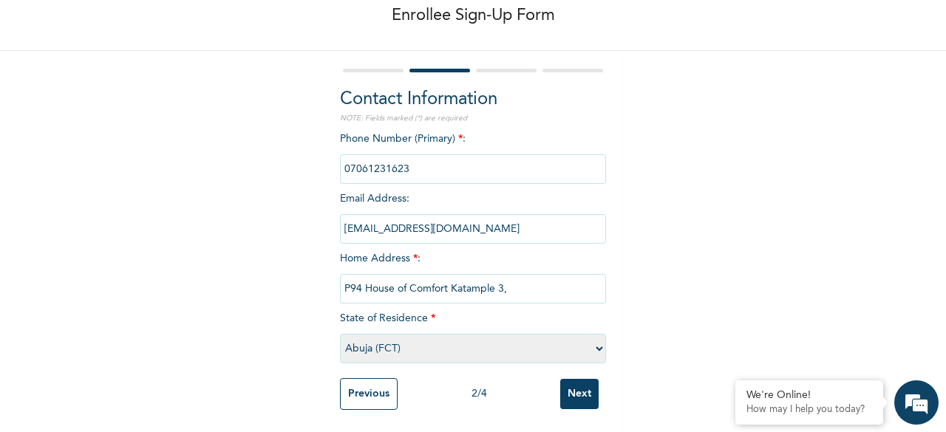
scroll to position [89, 0]
click at [481, 215] on input "[EMAIL_ADDRESS][DOMAIN_NAME]" at bounding box center [473, 229] width 266 height 30
drag, startPoint x: 481, startPoint y: 215, endPoint x: 306, endPoint y: 209, distance: 174.6
click at [306, 209] on div "Enrollee Sign-Up Form Contact Information NOTE: Fields marked (*) are required …" at bounding box center [473, 177] width 946 height 510
type input "[EMAIL_ADDRESS][DOMAIN_NAME]"
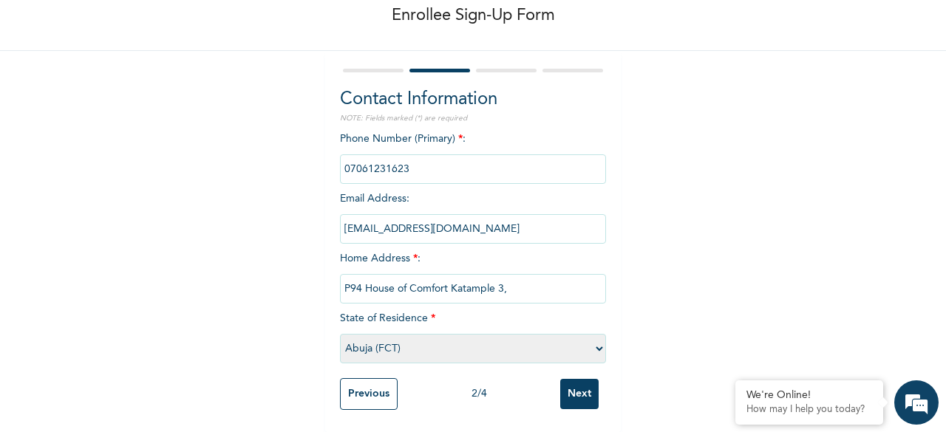
click at [573, 388] on input "Next" at bounding box center [579, 394] width 38 height 30
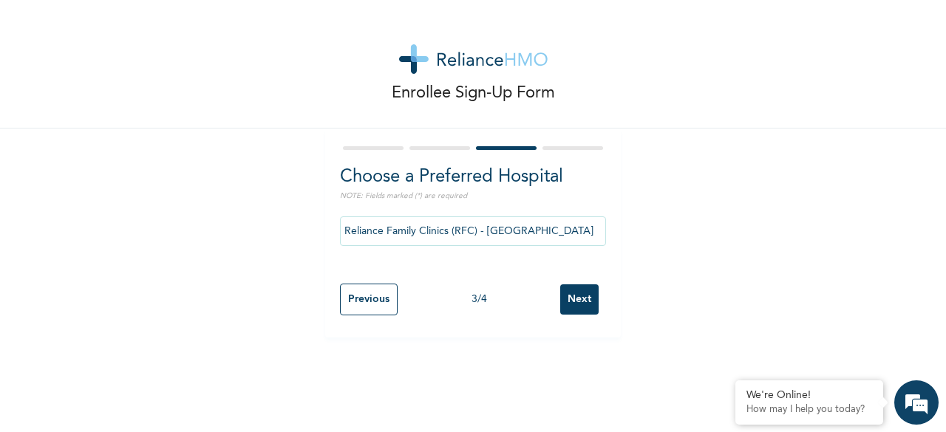
click at [577, 298] on input "Next" at bounding box center [579, 300] width 38 height 30
select select "1"
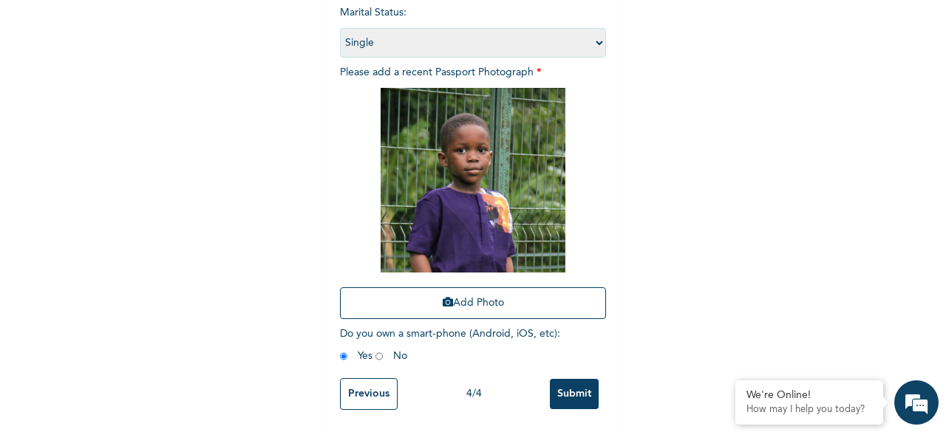
scroll to position [216, 0]
click at [563, 379] on input "Submit" at bounding box center [574, 394] width 49 height 30
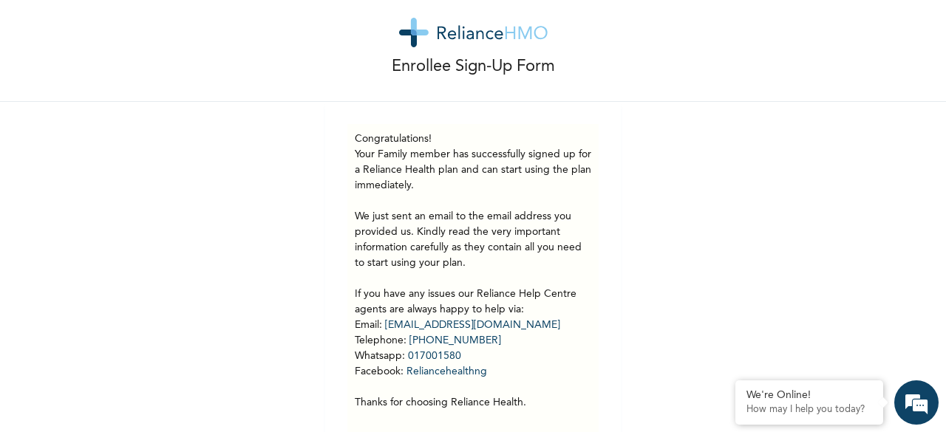
scroll to position [88, 0]
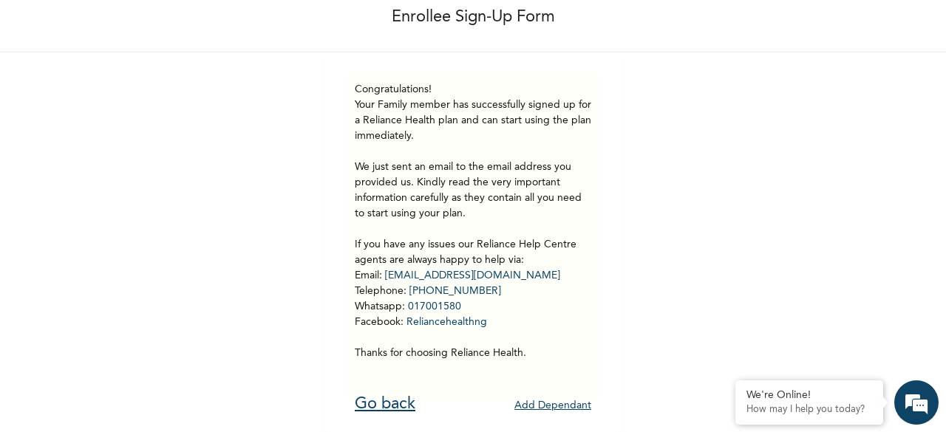
click at [372, 396] on link "Go back" at bounding box center [385, 404] width 61 height 16
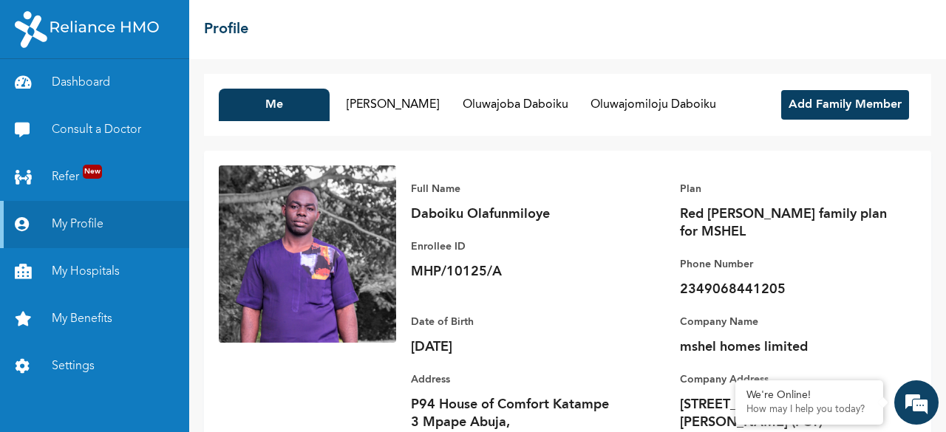
click at [834, 104] on button "Add Family Member" at bounding box center [845, 105] width 128 height 30
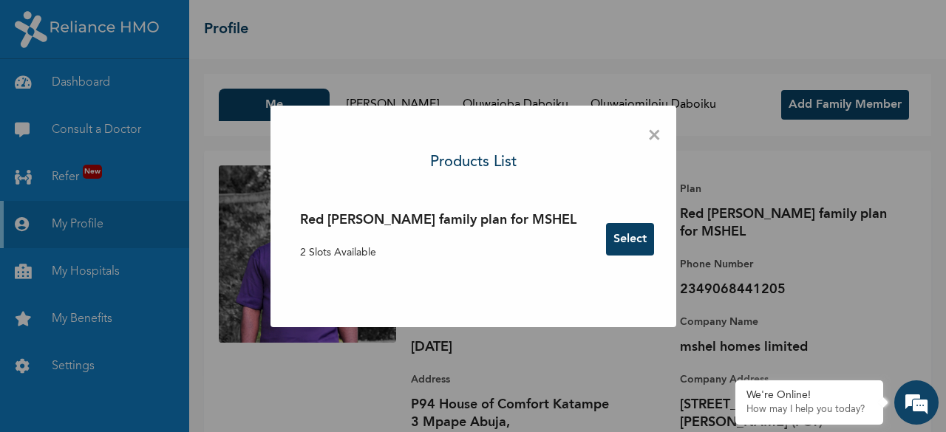
click at [606, 241] on button "Select" at bounding box center [630, 239] width 48 height 33
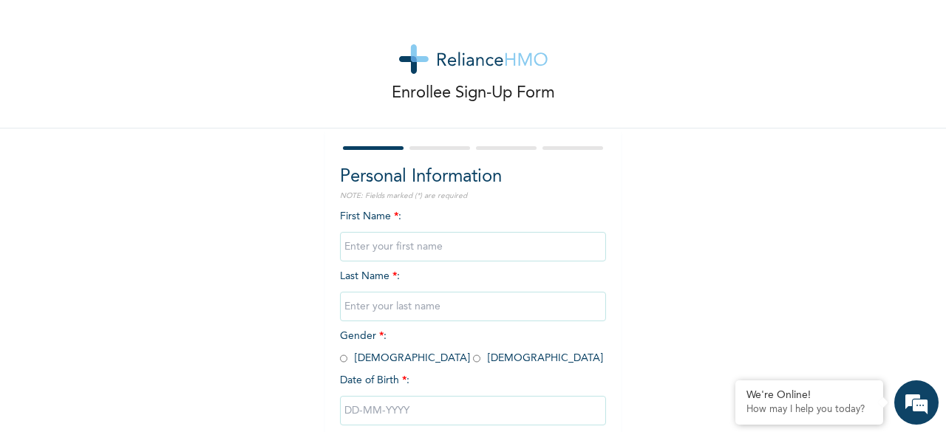
click at [404, 252] on input "text" at bounding box center [473, 247] width 266 height 30
click at [365, 249] on input "Joloaba" at bounding box center [473, 247] width 266 height 30
type input "Jolaoba"
click at [396, 305] on input "text" at bounding box center [473, 307] width 266 height 30
type input "Daboiku"
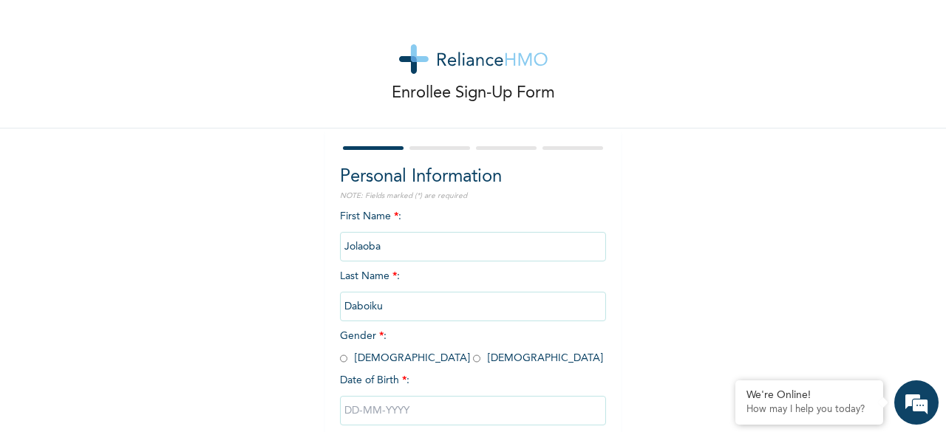
click at [340, 360] on input "radio" at bounding box center [343, 359] width 7 height 14
radio input "true"
click at [370, 415] on input "text" at bounding box center [473, 411] width 266 height 30
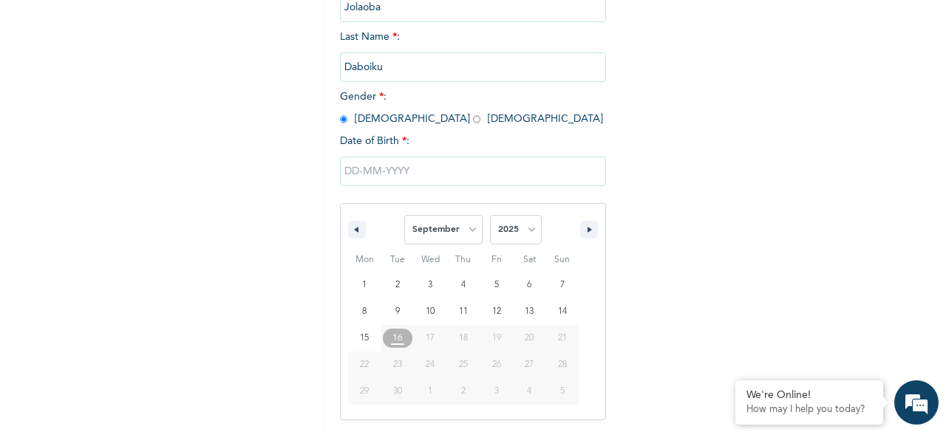
scroll to position [240, 0]
click at [458, 232] on select "January February March April May June July August September October November De…" at bounding box center [443, 229] width 78 height 30
select select "6"
click at [404, 216] on select "January February March April May June July August September October November De…" at bounding box center [443, 229] width 78 height 30
click at [515, 231] on select "2025 2024 2023 2022 2021 2020 2019 2018 2017 2016 2015 2014 2013 2012 2011 2010…" at bounding box center [516, 229] width 52 height 30
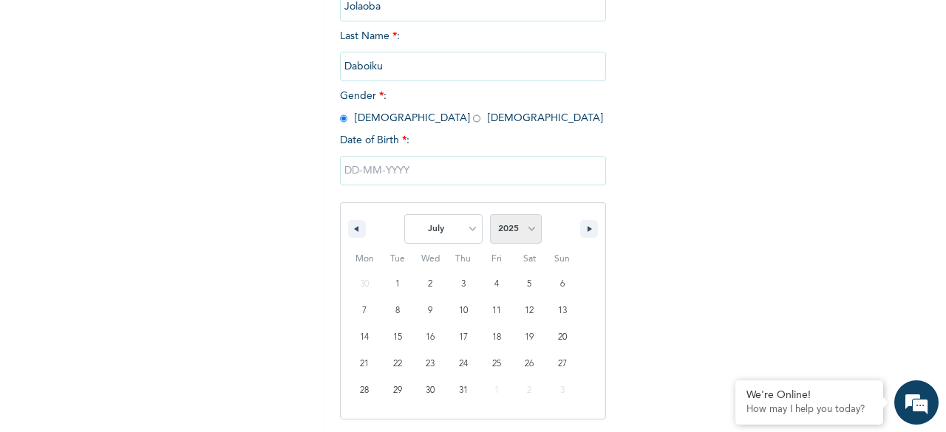
select select "2024"
click at [490, 216] on select "2025 2024 2023 2022 2021 2020 2019 2018 2017 2016 2015 2014 2013 2012 2011 2010…" at bounding box center [516, 229] width 52 height 30
type input "[DATE]"
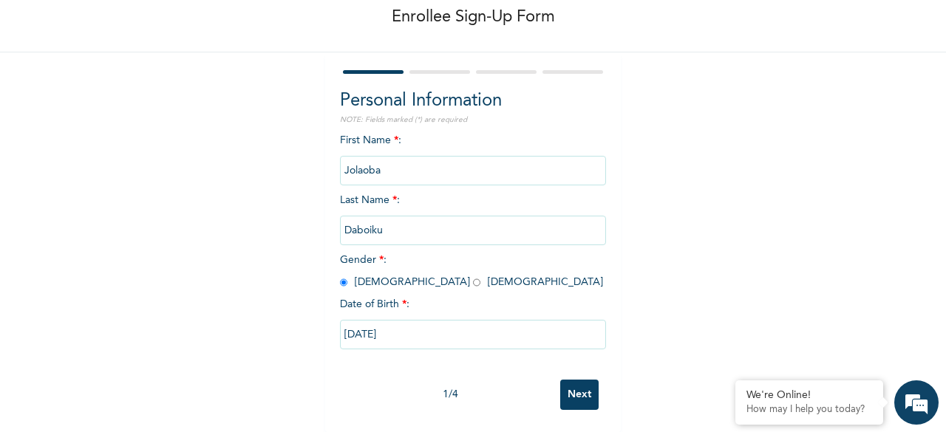
click at [576, 381] on input "Next" at bounding box center [579, 395] width 38 height 30
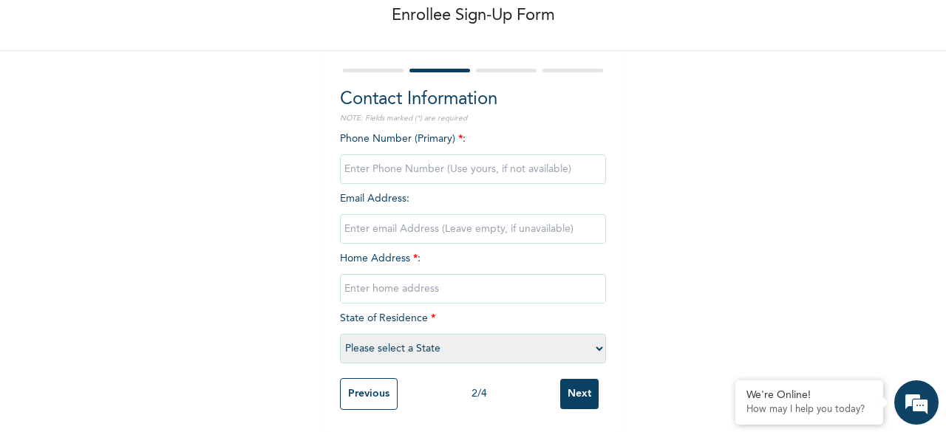
click at [438, 155] on input "phone" at bounding box center [473, 170] width 266 height 30
type input "07061231623"
click at [501, 214] on input "email" at bounding box center [473, 229] width 266 height 30
type input "[EMAIL_ADDRESS][DOMAIN_NAME]"
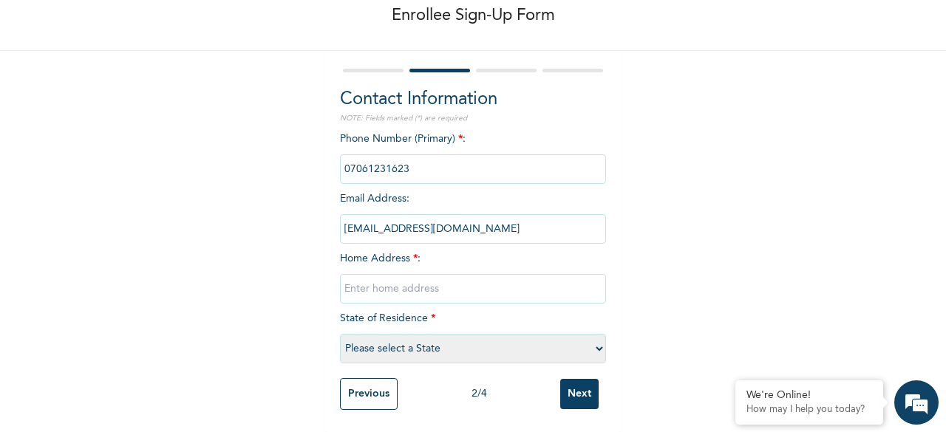
type input "P94 House of Comfort Katample 3,"
click at [481, 220] on input "[EMAIL_ADDRESS][DOMAIN_NAME]" at bounding box center [473, 229] width 266 height 30
drag, startPoint x: 408, startPoint y: 217, endPoint x: 336, endPoint y: 217, distance: 71.7
click at [340, 217] on input "[EMAIL_ADDRESS][DOMAIN_NAME]" at bounding box center [473, 229] width 266 height 30
type input "[EMAIL_ADDRESS][DOMAIN_NAME]"
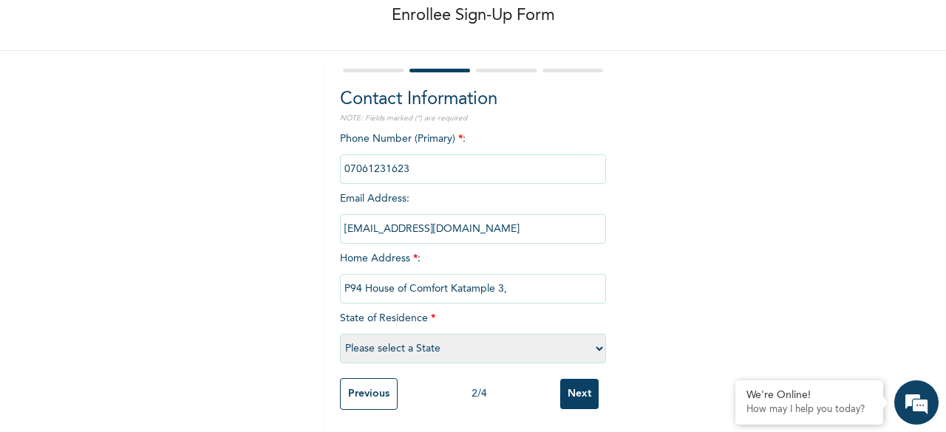
click at [420, 340] on select "Please select a State [PERSON_NAME] (FCT) [PERSON_NAME] Ibom [GEOGRAPHIC_DATA] …" at bounding box center [473, 349] width 266 height 30
click at [340, 334] on select "Please select a State [PERSON_NAME] (FCT) [PERSON_NAME] Ibom [GEOGRAPHIC_DATA] …" at bounding box center [473, 349] width 266 height 30
click at [405, 339] on select "Please select a State [PERSON_NAME] (FCT) [PERSON_NAME] Ibom [GEOGRAPHIC_DATA] …" at bounding box center [473, 349] width 266 height 30
select select "15"
click at [340, 334] on select "Please select a State [PERSON_NAME] (FCT) [PERSON_NAME] Ibom [GEOGRAPHIC_DATA] …" at bounding box center [473, 349] width 266 height 30
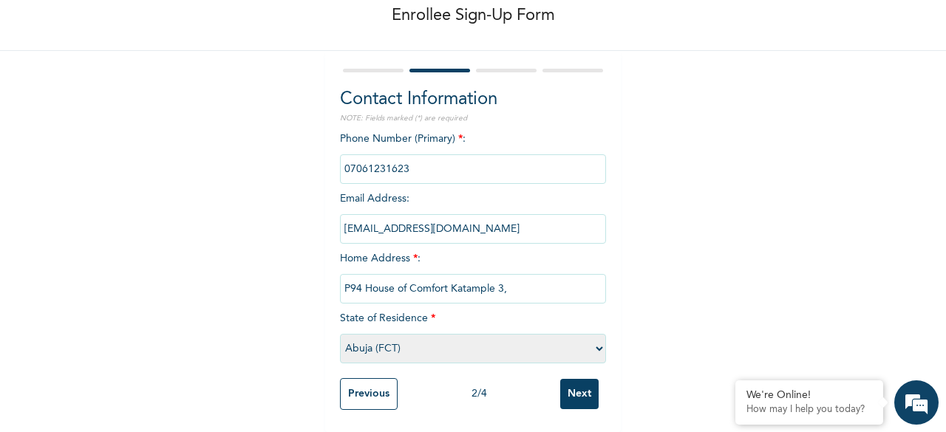
click at [566, 383] on input "Next" at bounding box center [579, 394] width 38 height 30
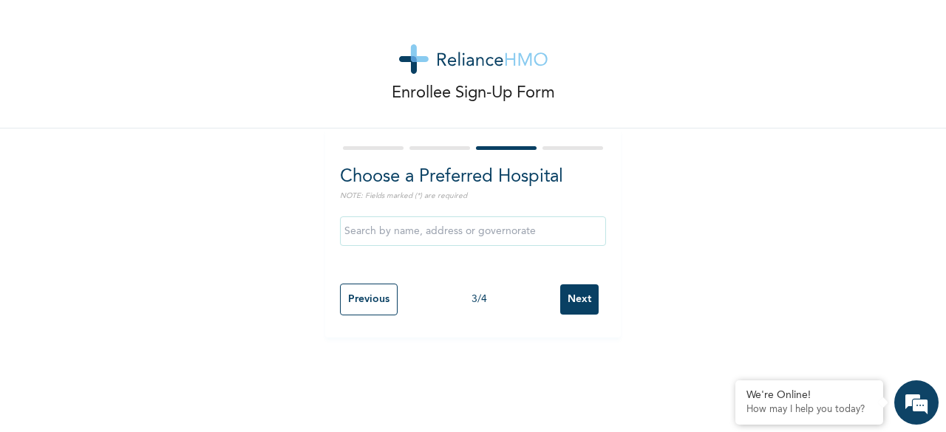
scroll to position [0, 0]
click at [531, 233] on input "text" at bounding box center [473, 232] width 266 height 30
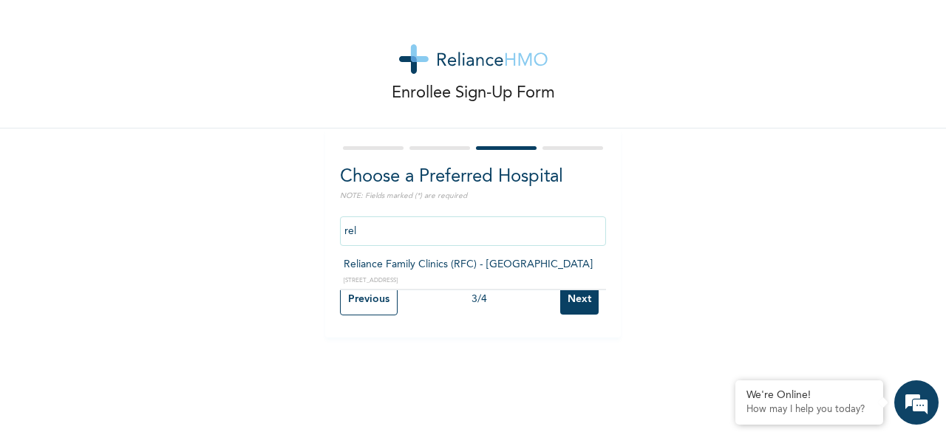
type input "Reliance Family Clinics (RFC) - [GEOGRAPHIC_DATA]"
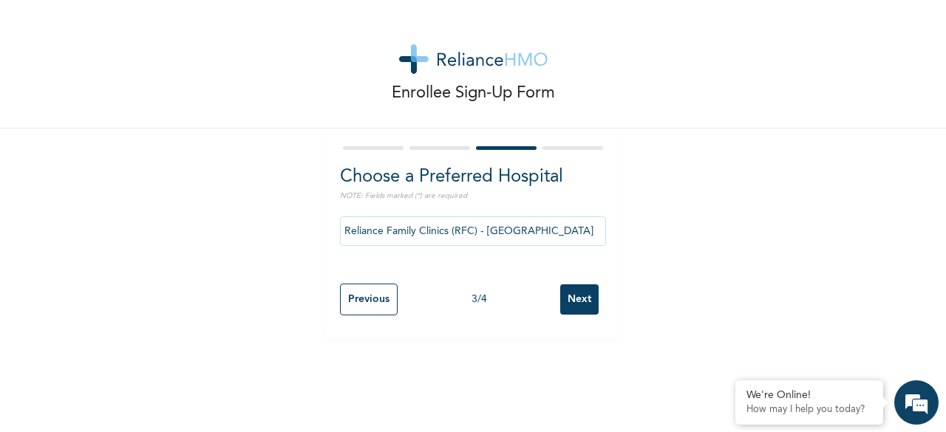
click at [576, 296] on input "Next" at bounding box center [579, 300] width 38 height 30
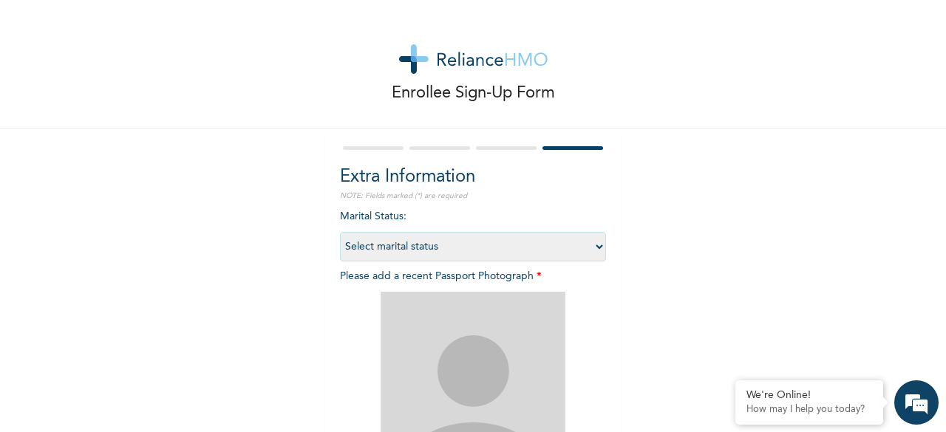
click at [540, 245] on select "Select marital status [DEMOGRAPHIC_DATA] Married [DEMOGRAPHIC_DATA] Widow/[DEMO…" at bounding box center [473, 247] width 266 height 30
select select "1"
click at [340, 232] on select "Select marital status [DEMOGRAPHIC_DATA] Married [DEMOGRAPHIC_DATA] Widow/[DEMO…" at bounding box center [473, 247] width 266 height 30
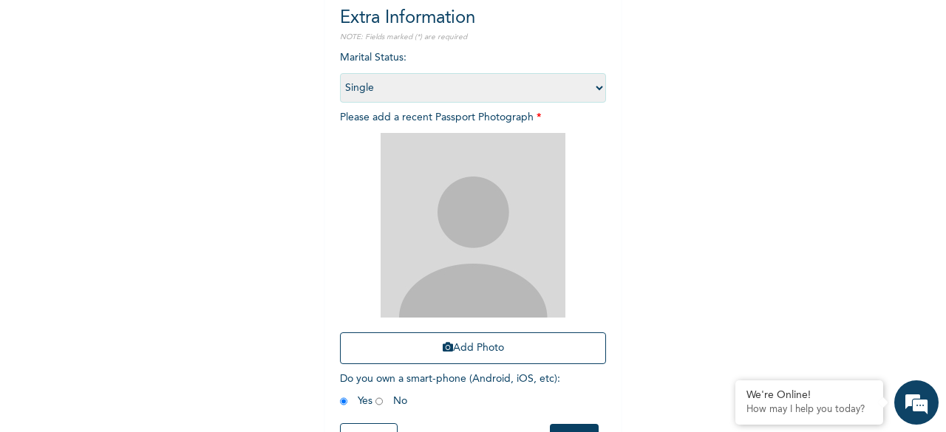
scroll to position [216, 0]
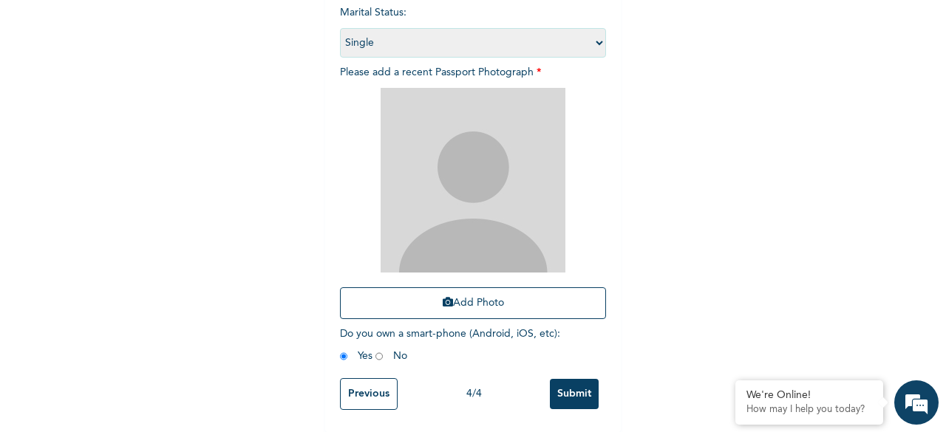
click at [384, 344] on span "Do you own a smart-phone (Android, iOS, etc) : Yes No" at bounding box center [450, 345] width 220 height 33
click at [376, 350] on input "radio" at bounding box center [379, 357] width 7 height 14
radio input "true"
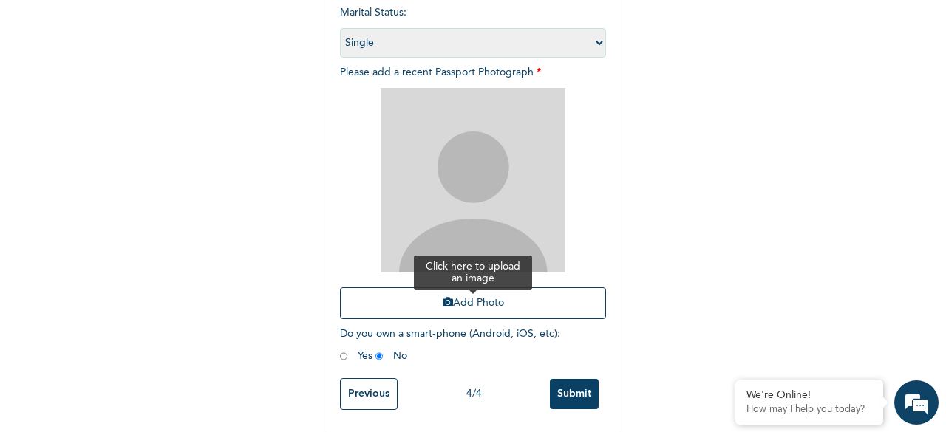
click at [432, 302] on button "Add Photo" at bounding box center [473, 304] width 266 height 32
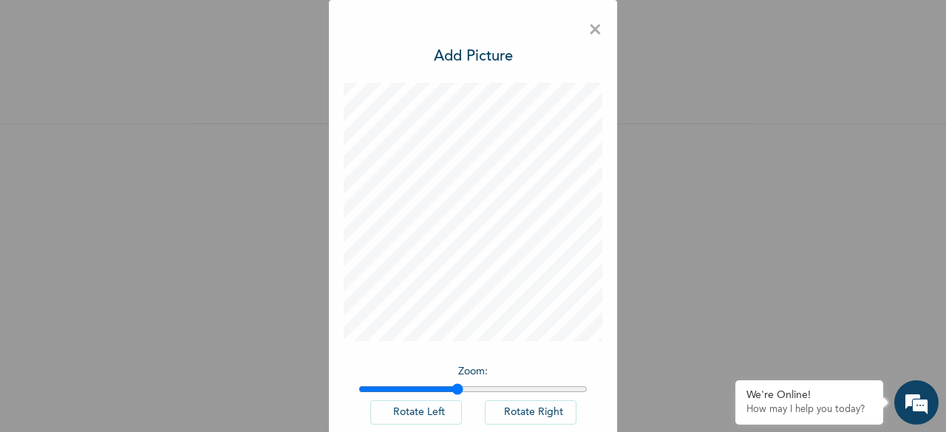
drag, startPoint x: 358, startPoint y: 387, endPoint x: 451, endPoint y: 396, distance: 93.6
type input "1.43"
click at [451, 396] on input "range" at bounding box center [473, 390] width 229 height 12
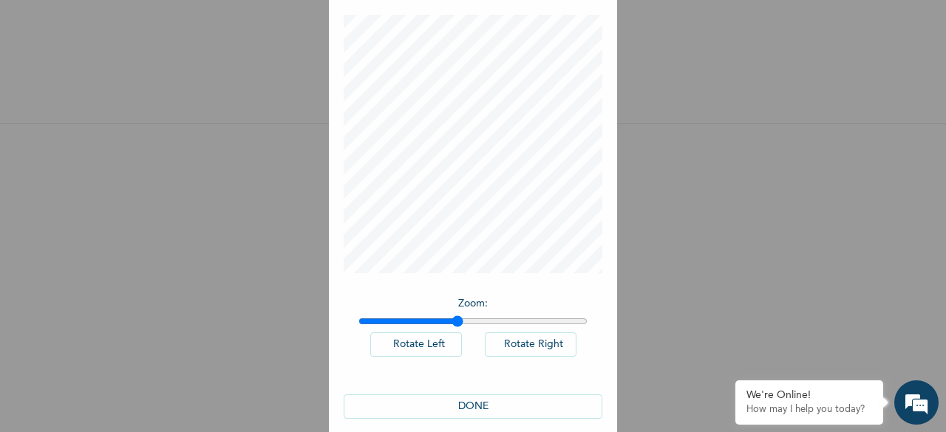
scroll to position [83, 0]
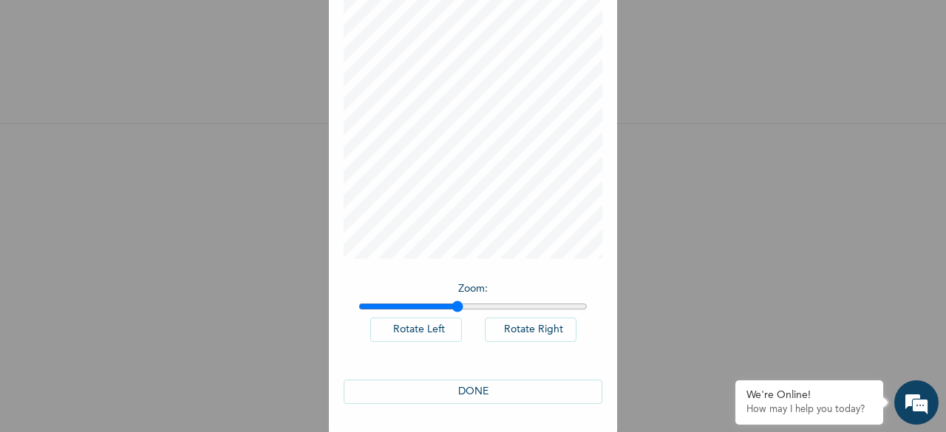
click at [494, 387] on button "DONE" at bounding box center [473, 392] width 259 height 24
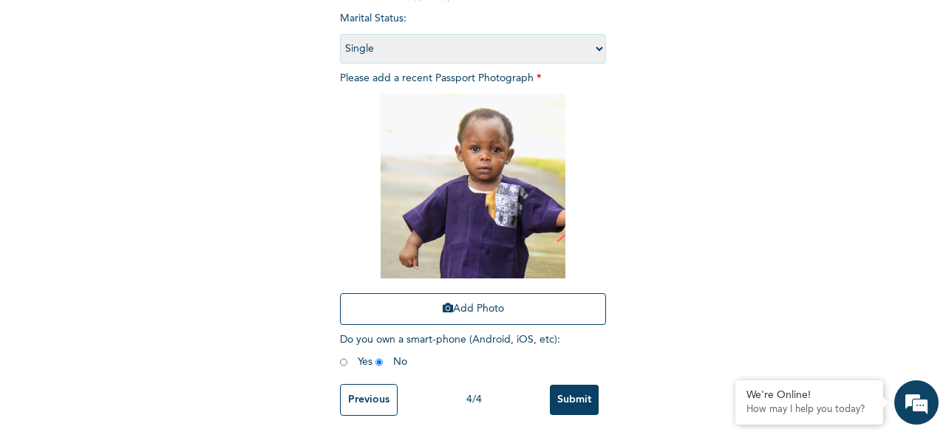
scroll to position [216, 0]
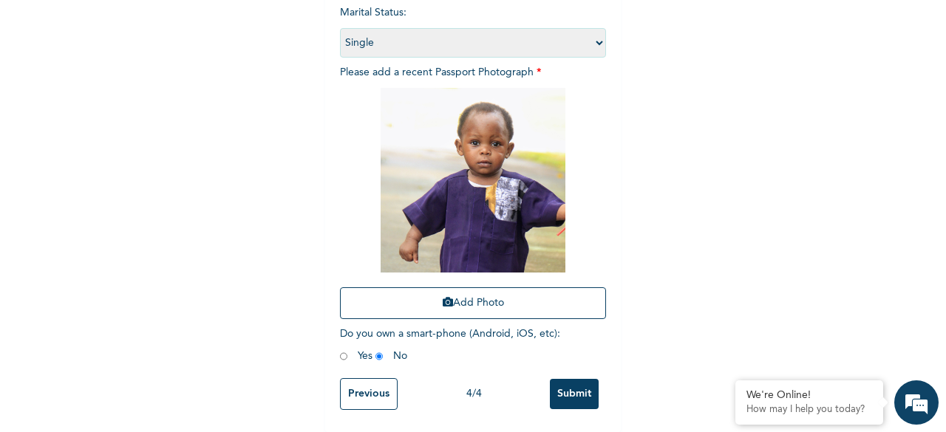
click at [572, 379] on input "Submit" at bounding box center [574, 394] width 49 height 30
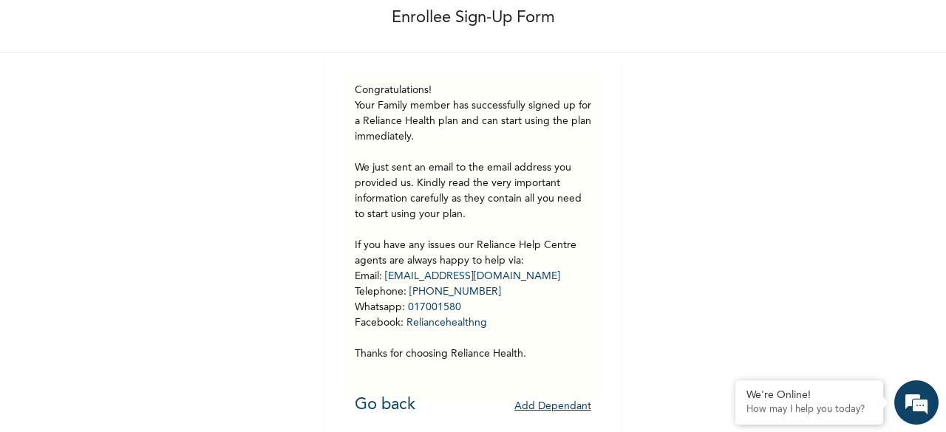
scroll to position [88, 0]
click at [386, 396] on link "Go back" at bounding box center [385, 404] width 61 height 16
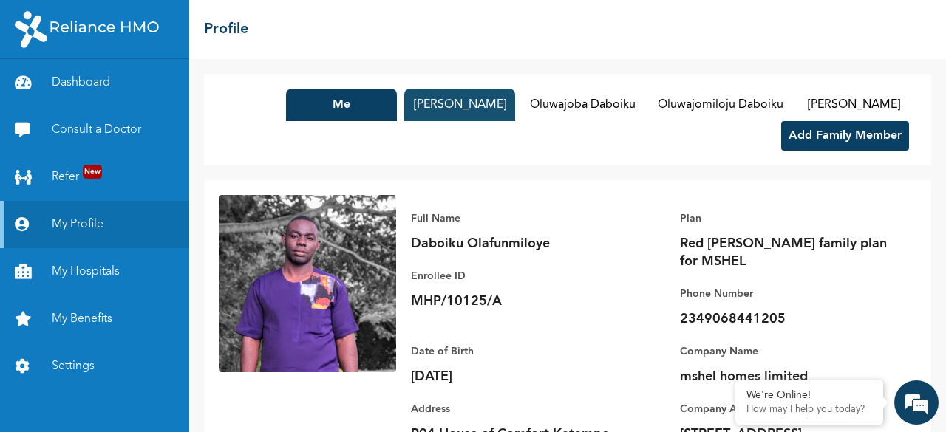
click at [438, 102] on button "[PERSON_NAME]" at bounding box center [459, 105] width 111 height 33
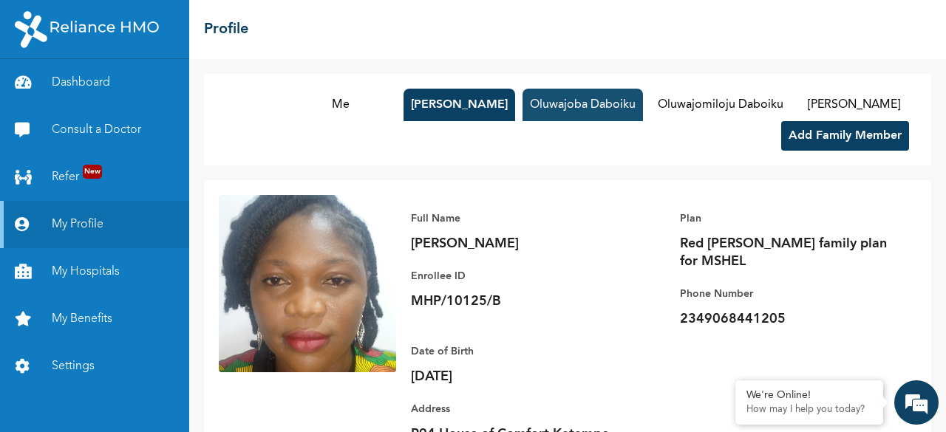
click at [563, 107] on button "Oluwajoba Daboiku" at bounding box center [583, 105] width 121 height 33
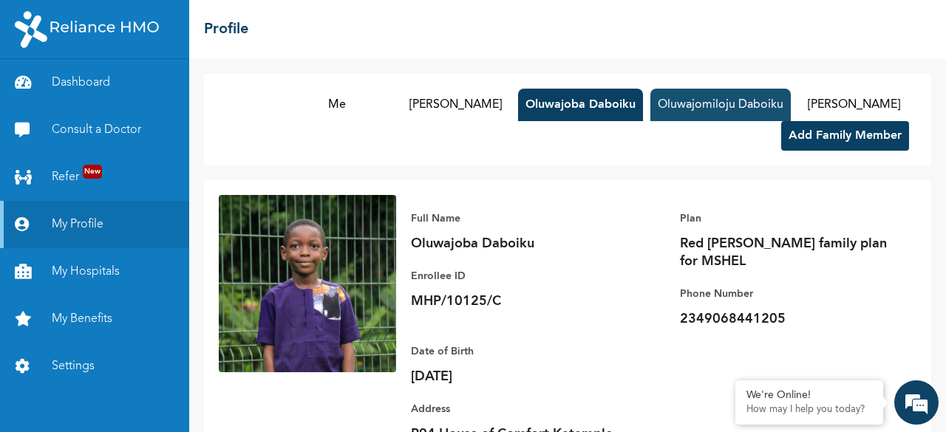
click at [673, 109] on button "Oluwajomiloju Daboiku" at bounding box center [721, 105] width 140 height 33
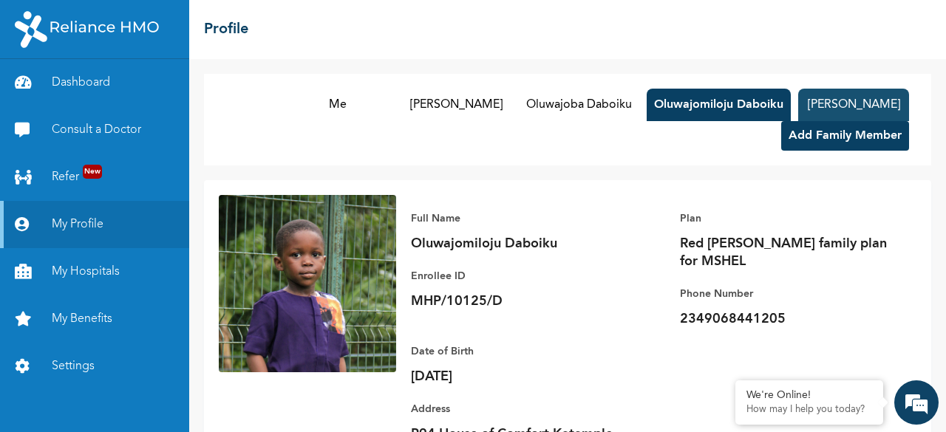
click at [817, 101] on button "[PERSON_NAME]" at bounding box center [853, 105] width 111 height 33
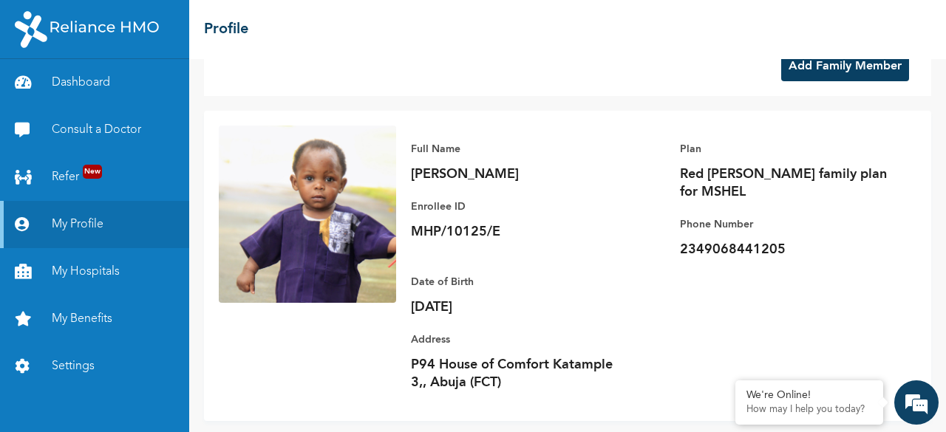
scroll to position [69, 0]
click at [92, 322] on link "My Benefits" at bounding box center [94, 319] width 189 height 47
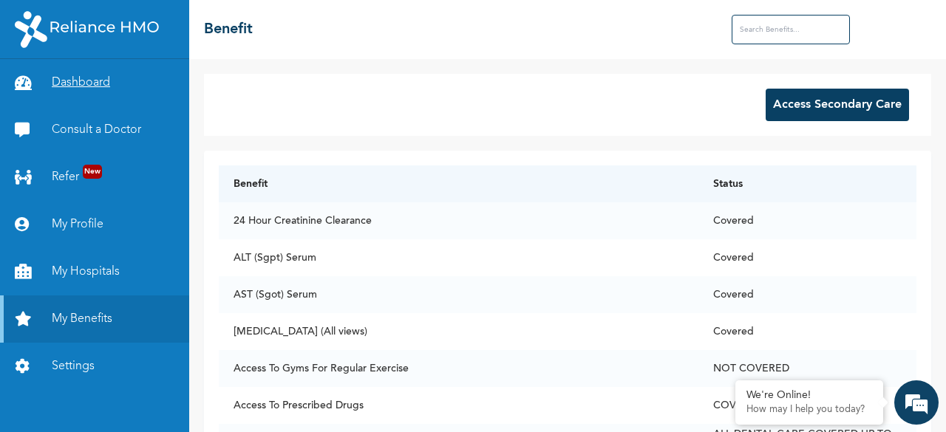
click at [67, 82] on link "Dashboard" at bounding box center [94, 82] width 189 height 47
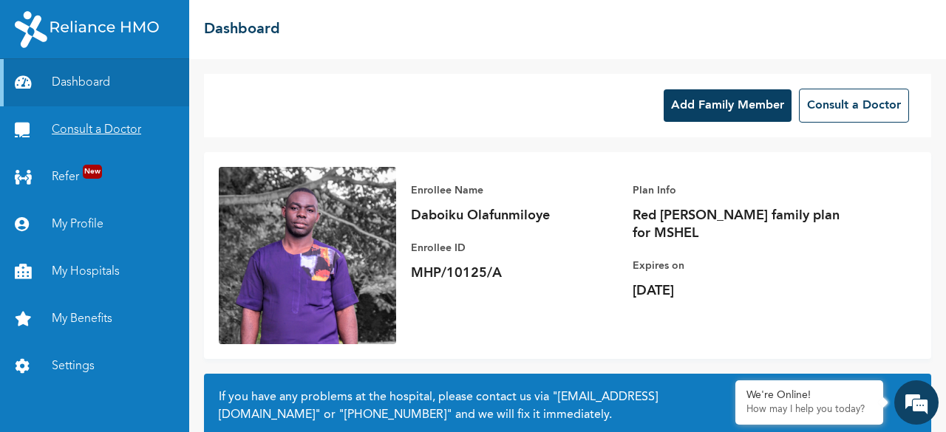
click at [95, 134] on link "Consult a Doctor" at bounding box center [94, 129] width 189 height 47
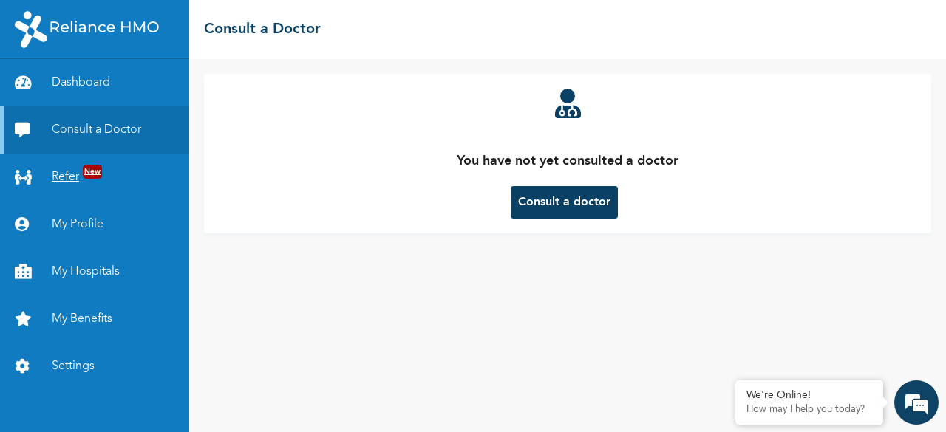
click at [69, 177] on link "Refer New" at bounding box center [94, 177] width 189 height 47
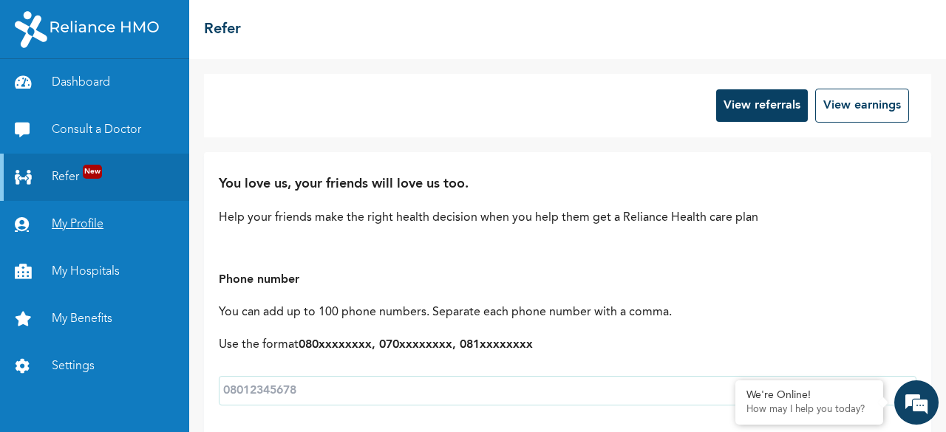
click at [67, 209] on link "My Profile" at bounding box center [94, 224] width 189 height 47
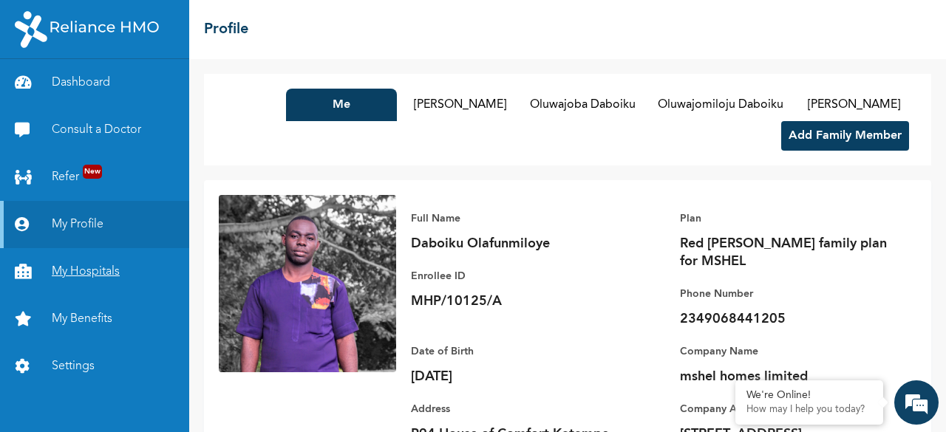
click at [75, 267] on link "My Hospitals" at bounding box center [94, 271] width 189 height 47
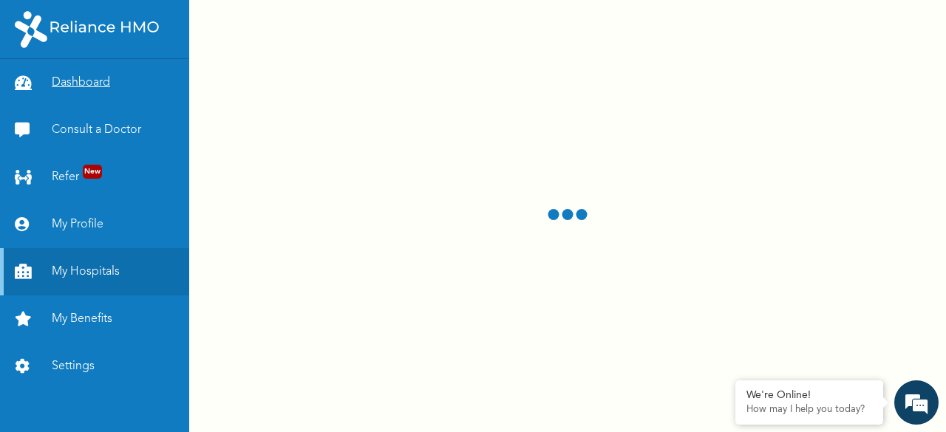
click at [90, 78] on link "Dashboard" at bounding box center [94, 82] width 189 height 47
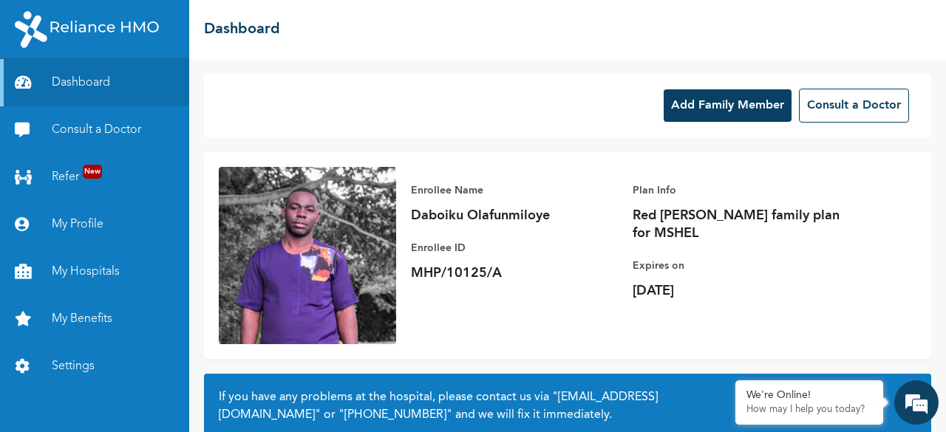
click at [467, 274] on p "MHP/10125/A" at bounding box center [514, 274] width 207 height 18
copy p "MHP/10125/A"
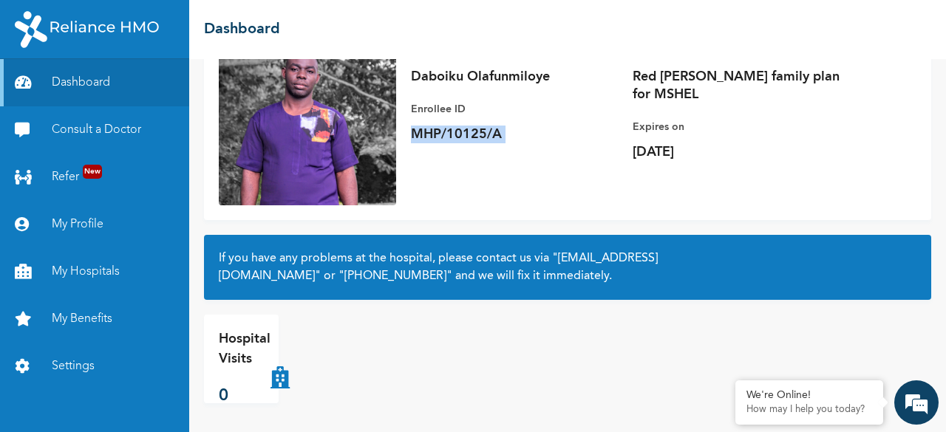
scroll to position [140, 0]
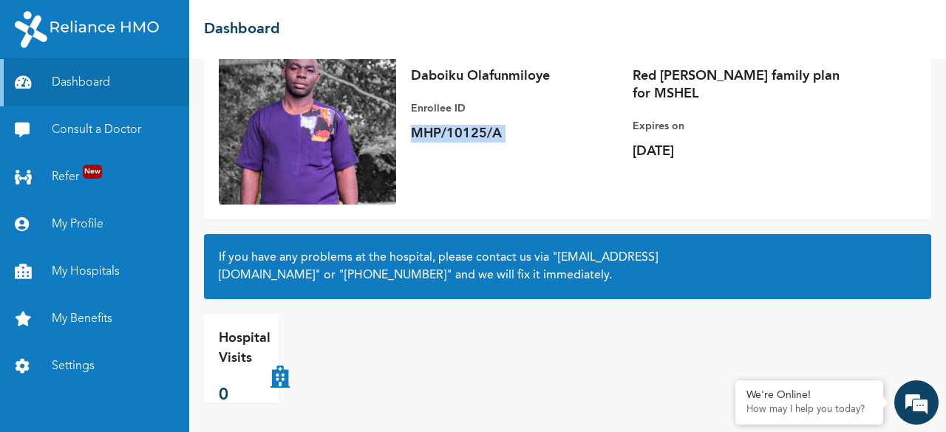
copy p "MHP/10125/A"
click at [80, 268] on link "My Hospitals" at bounding box center [94, 271] width 189 height 47
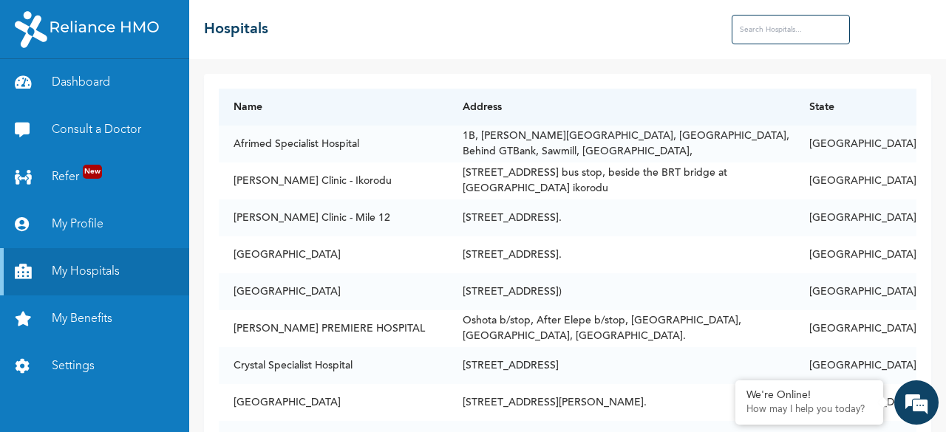
click at [791, 29] on input "text" at bounding box center [791, 30] width 118 height 30
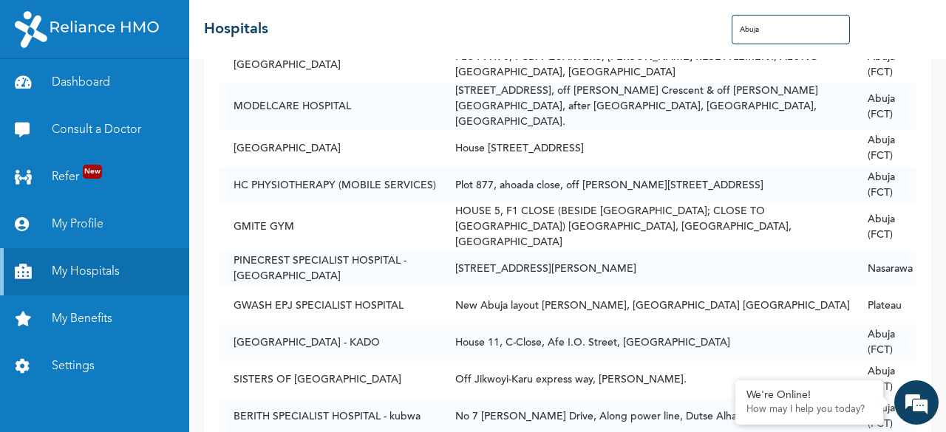
scroll to position [1405, 0]
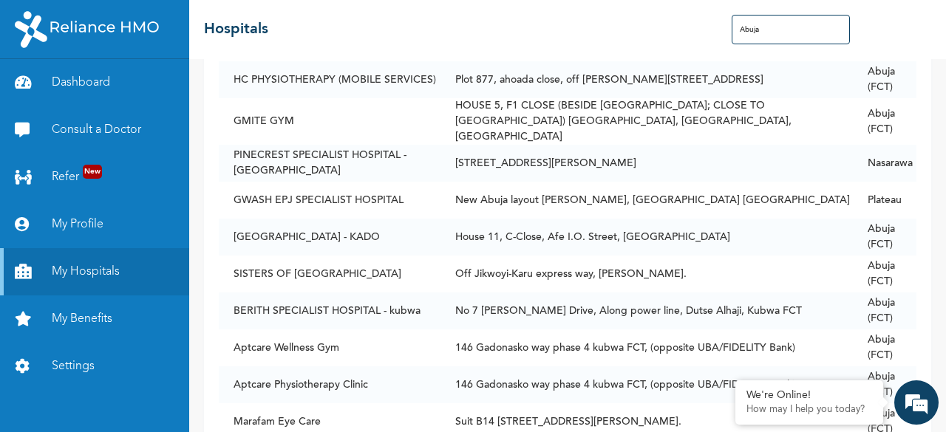
click at [756, 27] on input "Abuja" at bounding box center [791, 30] width 118 height 30
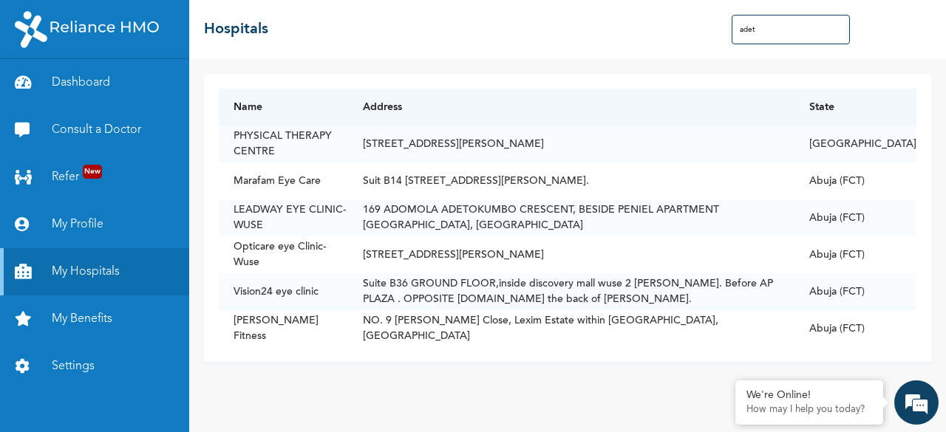
scroll to position [0, 0]
type input "adet"
